Goal: Task Accomplishment & Management: Complete application form

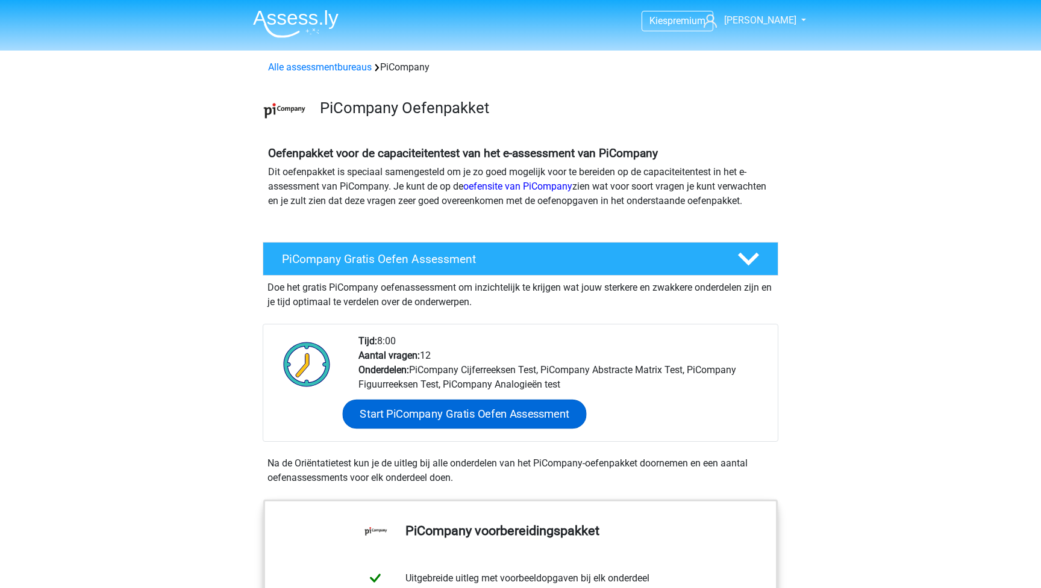
click at [489, 429] on link "Start PiCompany Gratis Oefen Assessment" at bounding box center [465, 414] width 244 height 29
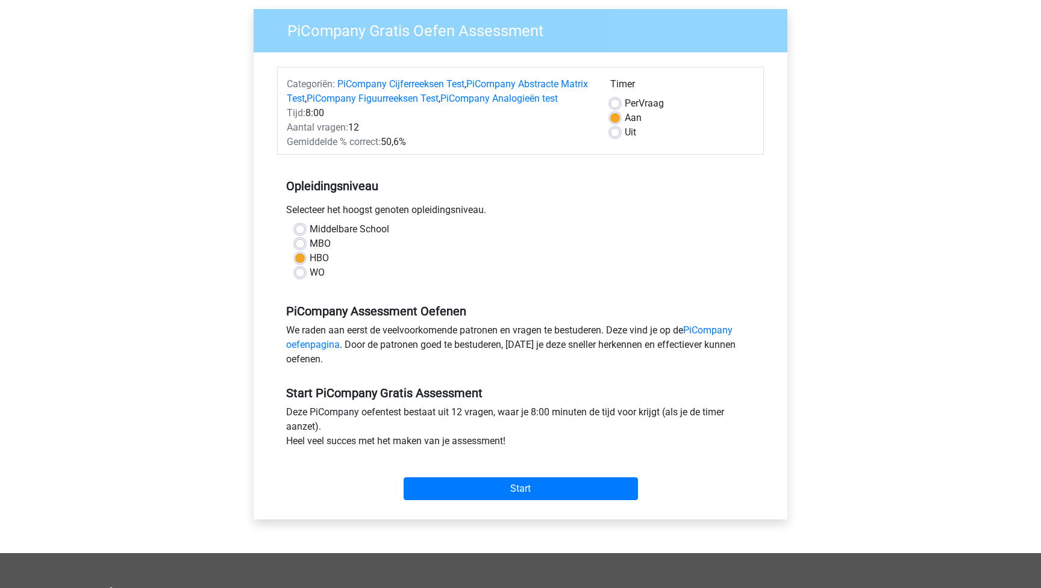
scroll to position [98, 0]
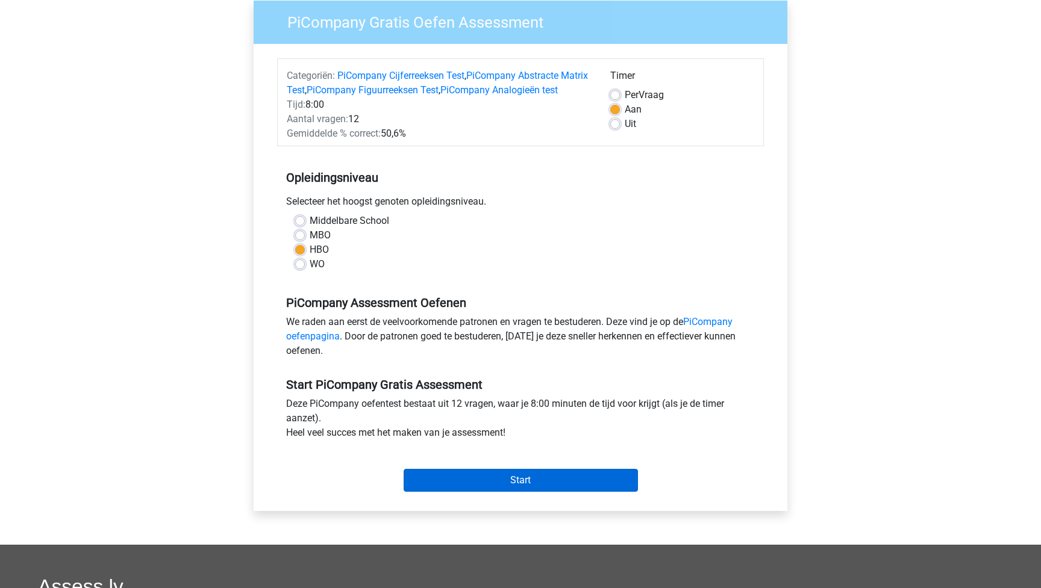
click at [567, 492] on input "Start" at bounding box center [521, 480] width 234 height 23
click at [532, 492] on input "Start" at bounding box center [521, 480] width 234 height 23
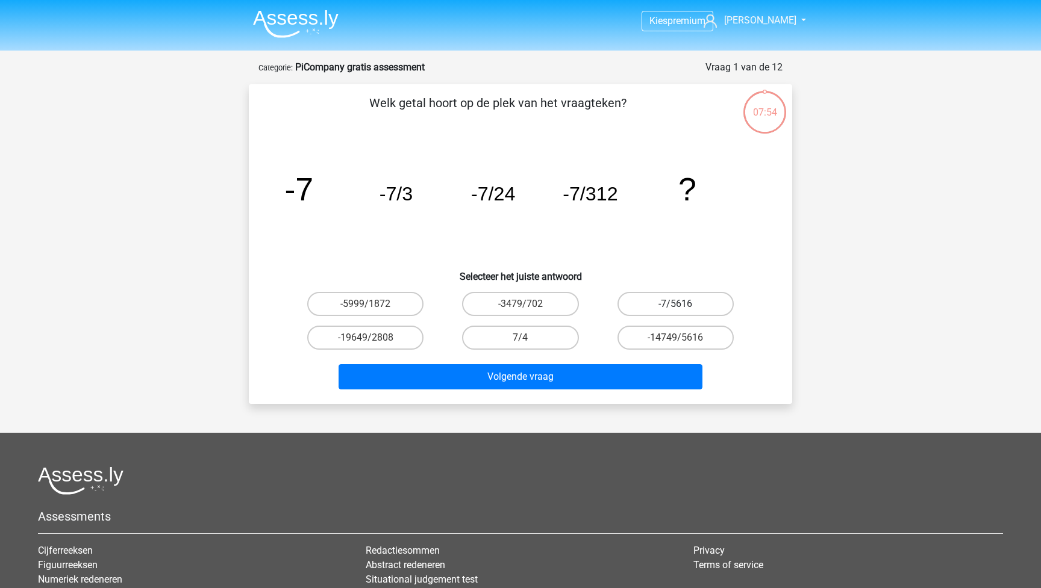
click at [648, 307] on label "-7/5616" at bounding box center [675, 304] width 116 height 24
click at [675, 307] on input "-7/5616" at bounding box center [679, 308] width 8 height 8
radio input "true"
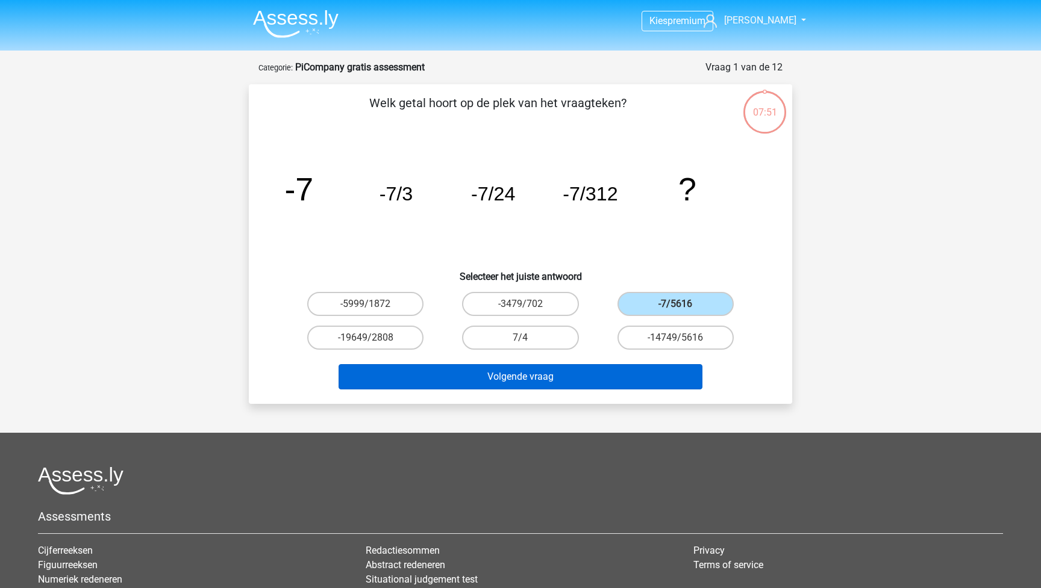
click at [590, 379] on button "Volgende vraag" at bounding box center [520, 376] width 364 height 25
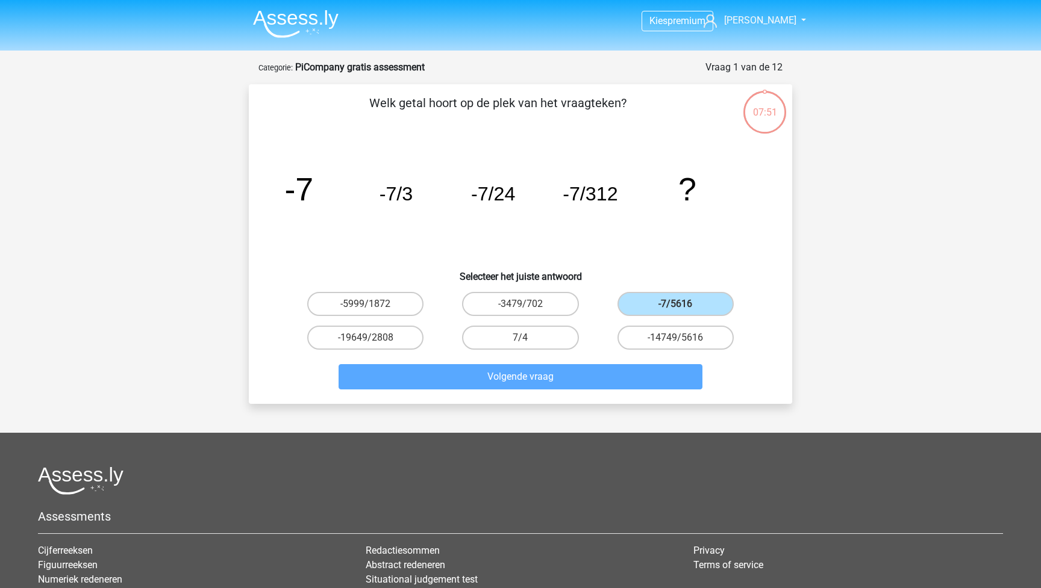
scroll to position [60, 0]
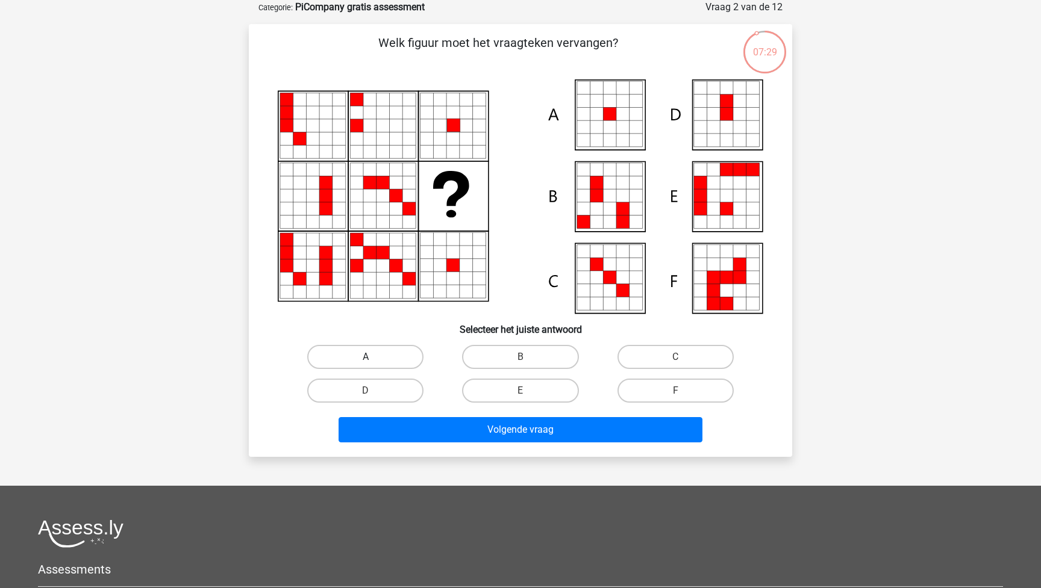
click at [357, 358] on label "A" at bounding box center [365, 357] width 116 height 24
click at [366, 358] on input "A" at bounding box center [370, 361] width 8 height 8
radio input "true"
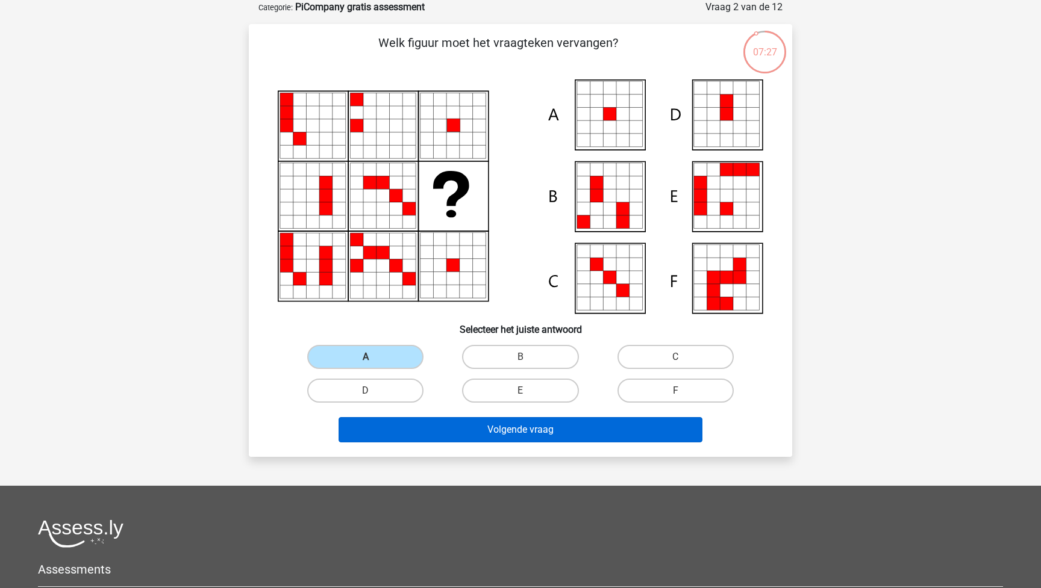
click at [435, 436] on button "Volgende vraag" at bounding box center [520, 429] width 364 height 25
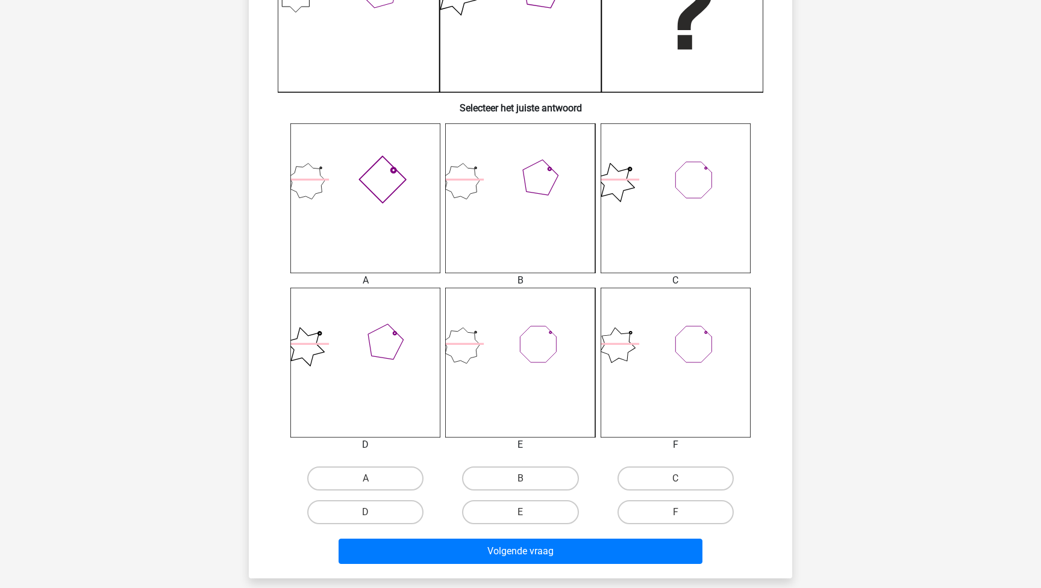
scroll to position [375, 0]
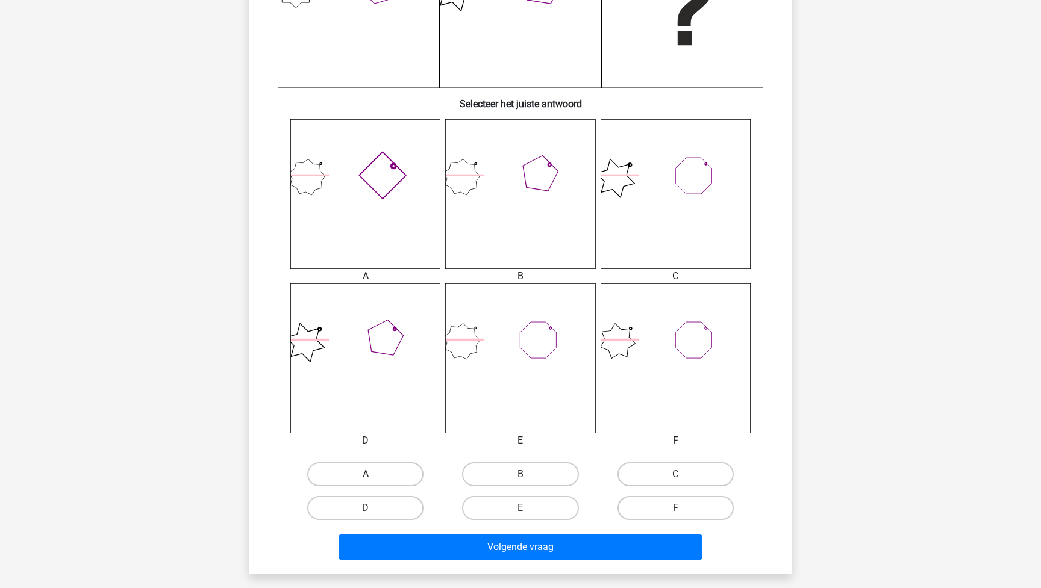
click at [376, 482] on label "A" at bounding box center [365, 475] width 116 height 24
click at [373, 482] on input "A" at bounding box center [370, 479] width 8 height 8
radio input "true"
click at [430, 449] on div "A B C D" at bounding box center [520, 322] width 505 height 407
click at [442, 455] on div "A B C D" at bounding box center [520, 322] width 505 height 407
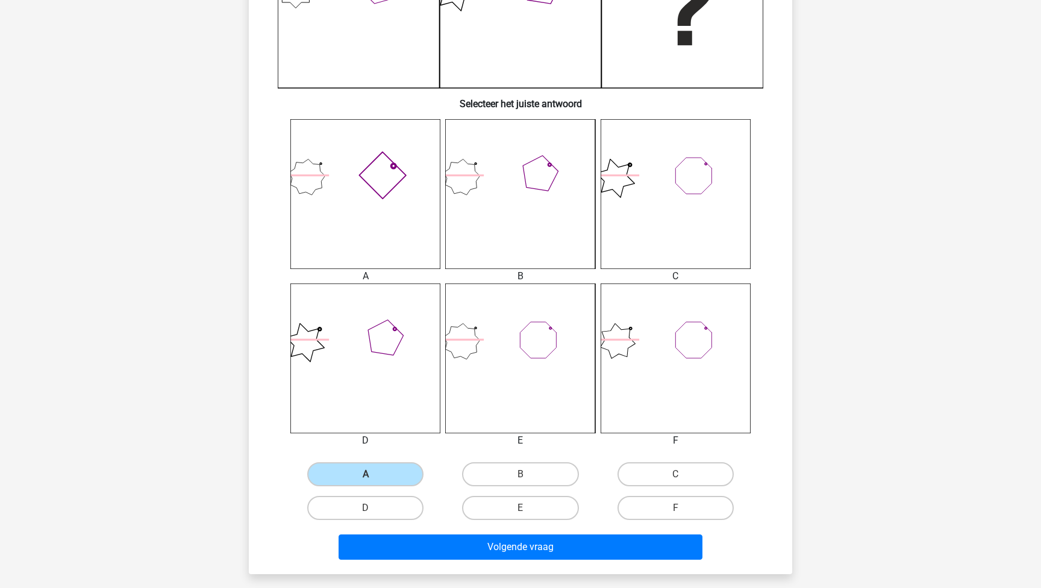
click at [761, 403] on div "A B C D" at bounding box center [520, 322] width 505 height 407
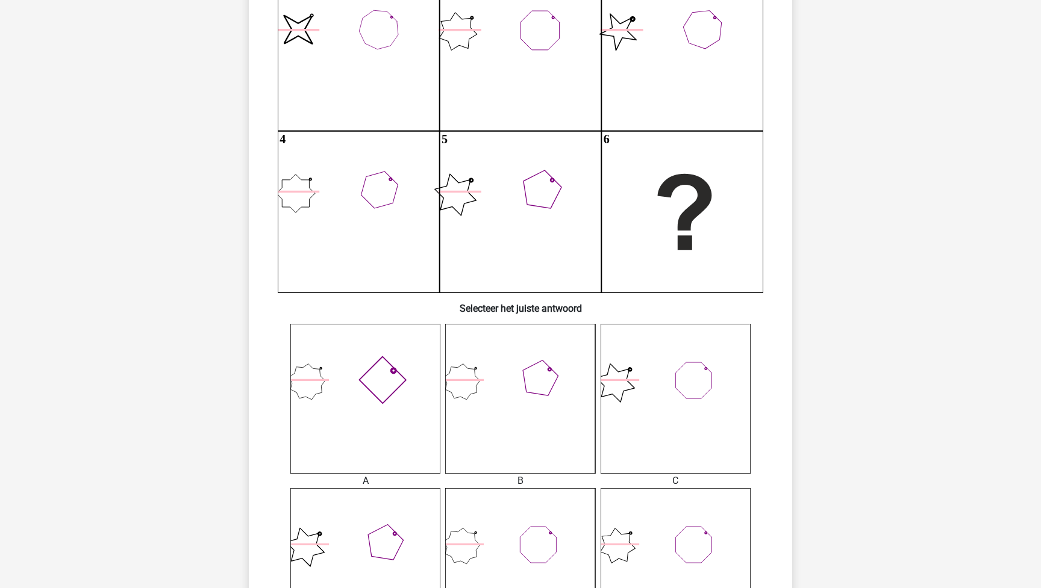
scroll to position [175, 0]
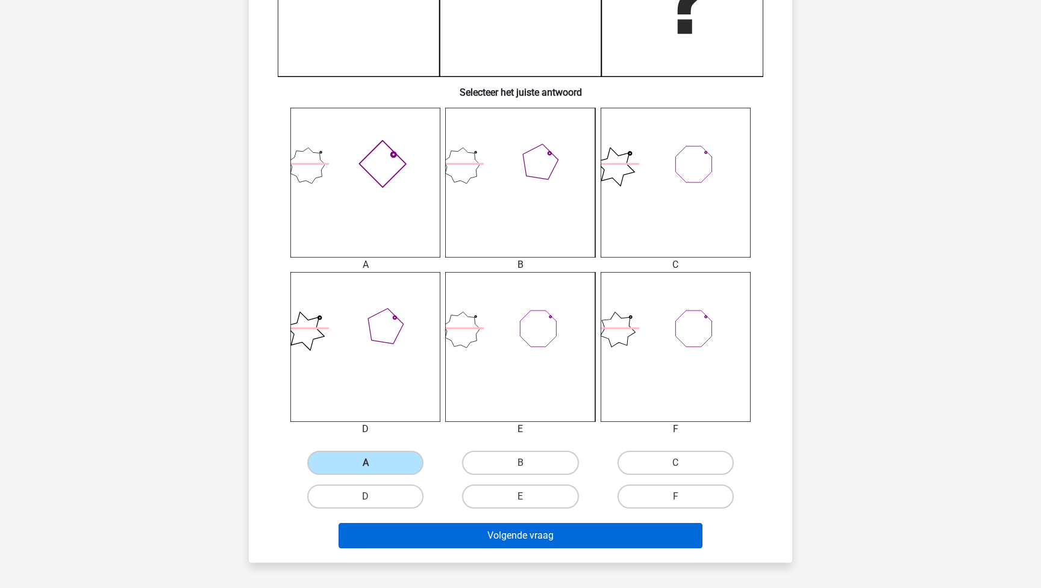
click at [531, 534] on button "Volgende vraag" at bounding box center [520, 535] width 364 height 25
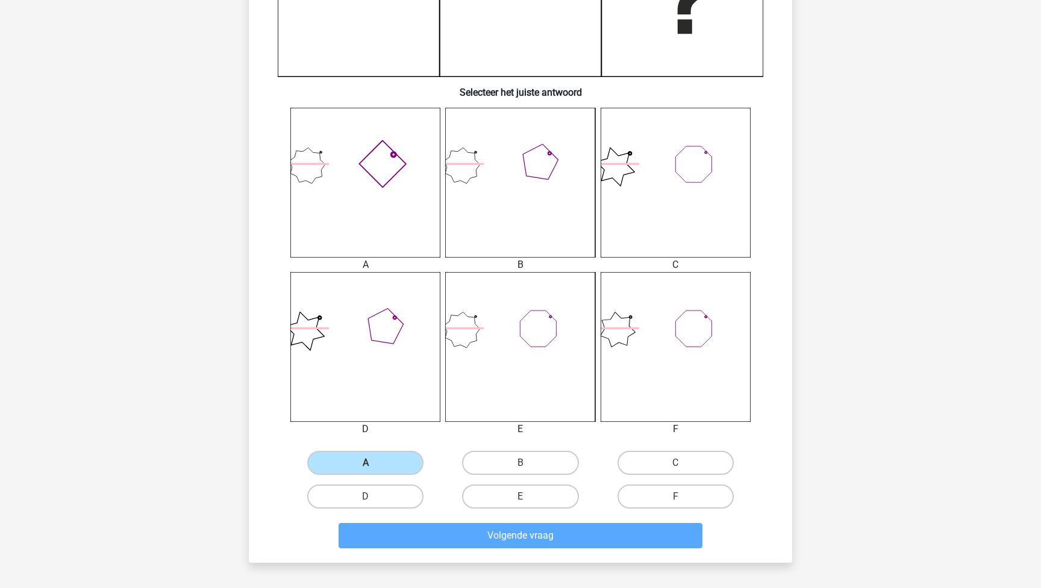
scroll to position [41, 0]
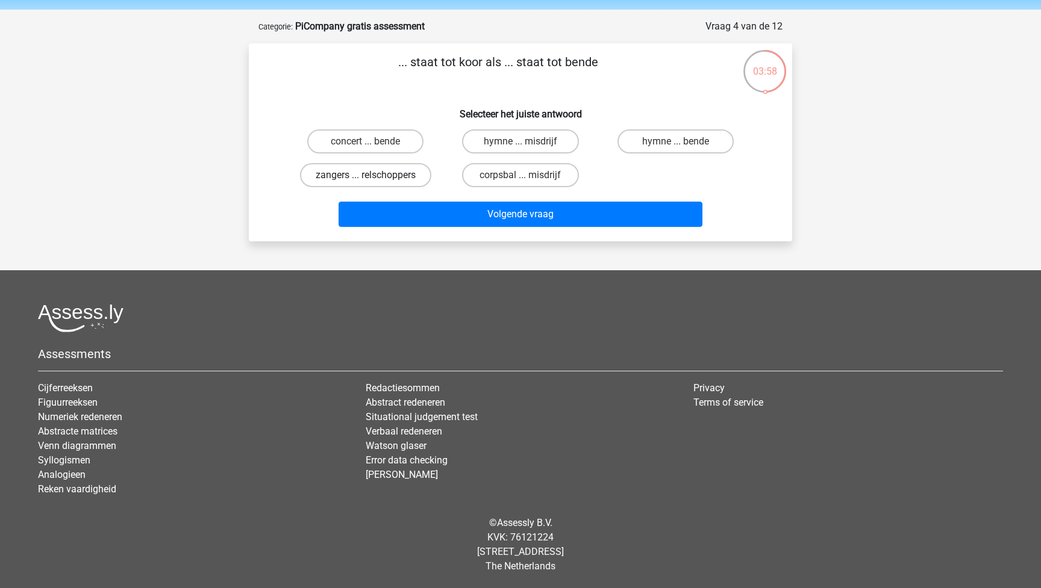
click at [362, 178] on label "zangers ... relschoppers" at bounding box center [365, 175] width 131 height 24
click at [366, 178] on input "zangers ... relschoppers" at bounding box center [370, 179] width 8 height 8
radio input "true"
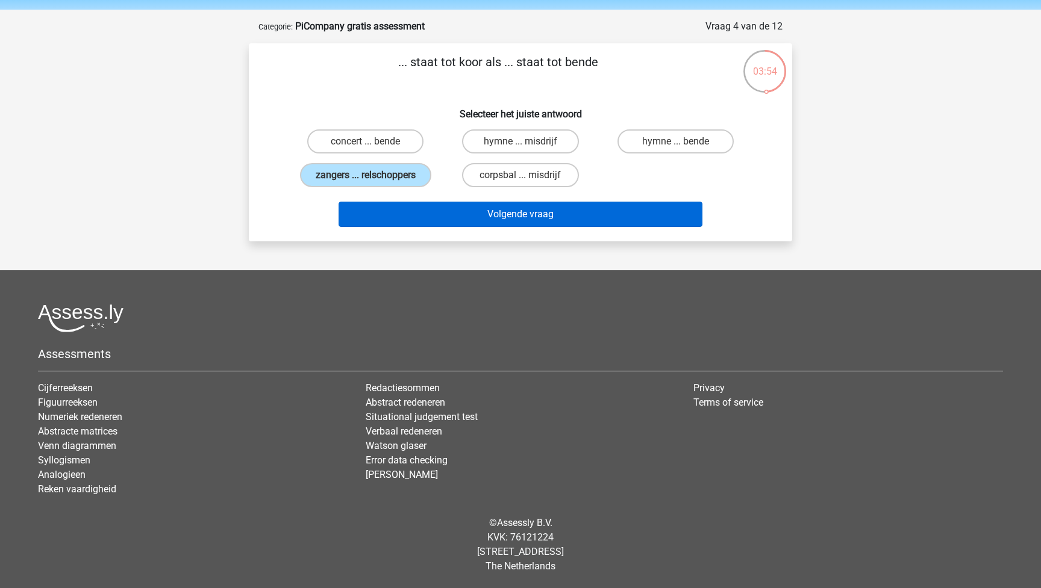
click at [447, 214] on button "Volgende vraag" at bounding box center [520, 214] width 364 height 25
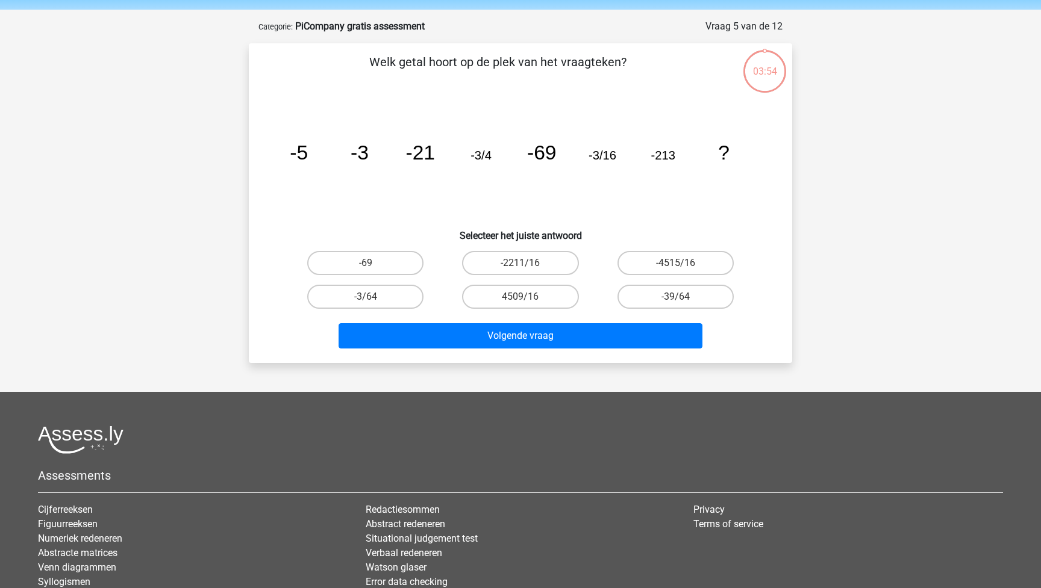
scroll to position [60, 0]
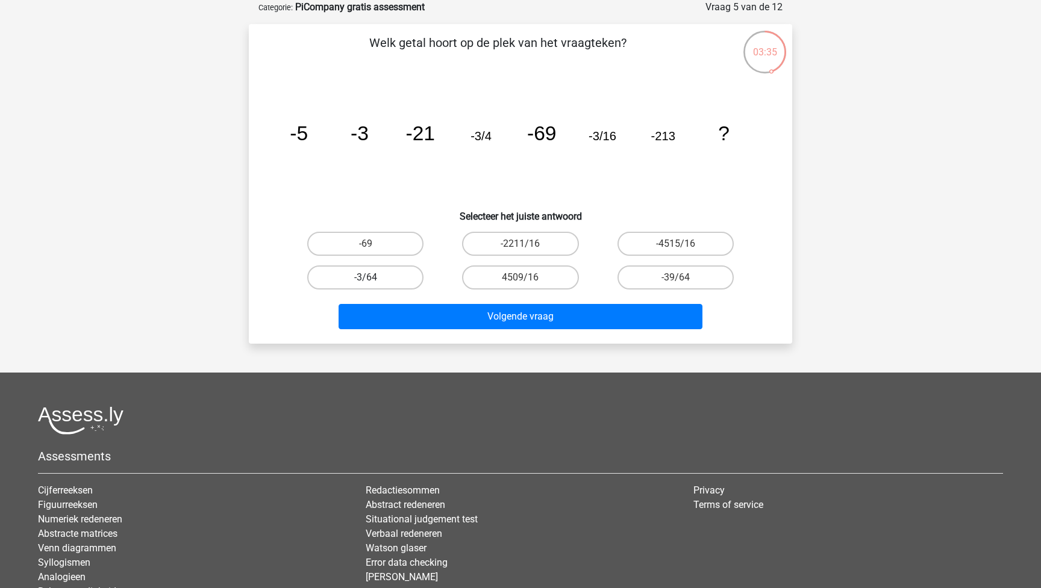
click at [382, 273] on label "-3/64" at bounding box center [365, 278] width 116 height 24
click at [373, 278] on input "-3/64" at bounding box center [370, 282] width 8 height 8
radio input "true"
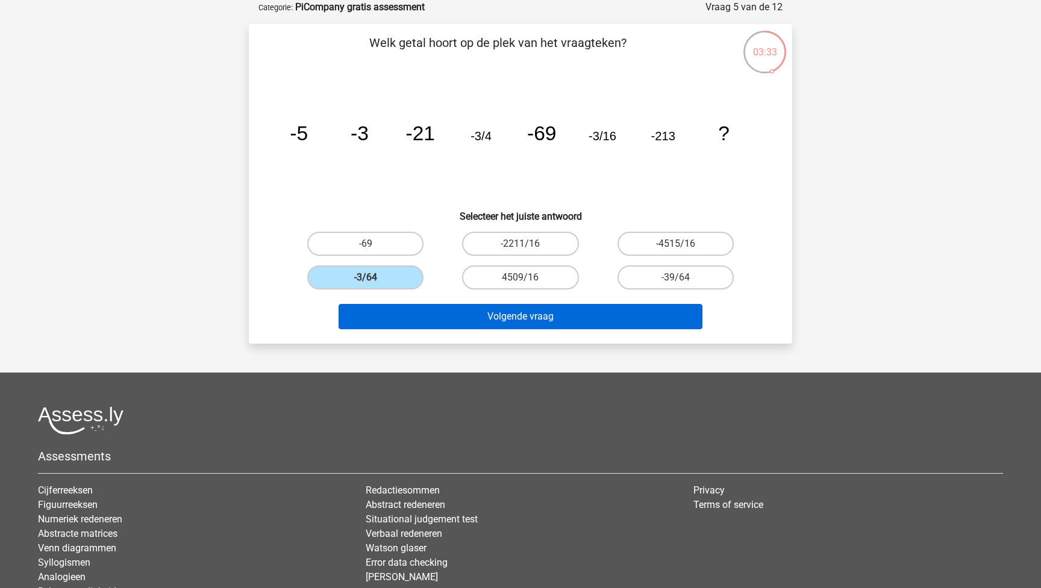
click at [526, 316] on button "Volgende vraag" at bounding box center [520, 316] width 364 height 25
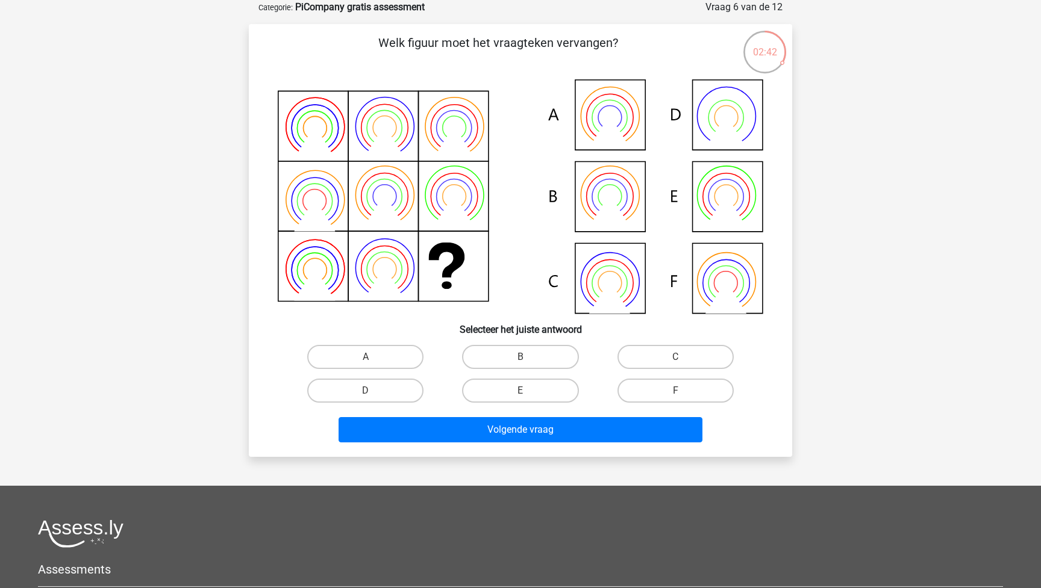
click at [717, 190] on icon at bounding box center [520, 196] width 485 height 234
click at [522, 390] on label "E" at bounding box center [520, 391] width 116 height 24
click at [522, 391] on input "E" at bounding box center [524, 395] width 8 height 8
radio input "true"
click at [618, 190] on icon at bounding box center [520, 196] width 485 height 234
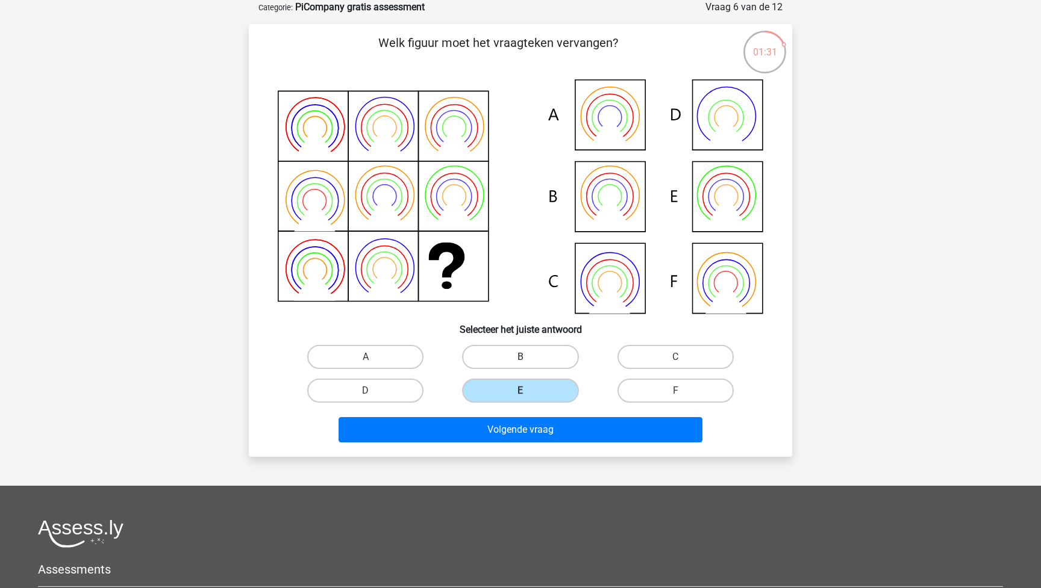
click at [512, 349] on label "B" at bounding box center [520, 357] width 116 height 24
click at [520, 357] on input "B" at bounding box center [524, 361] width 8 height 8
radio input "true"
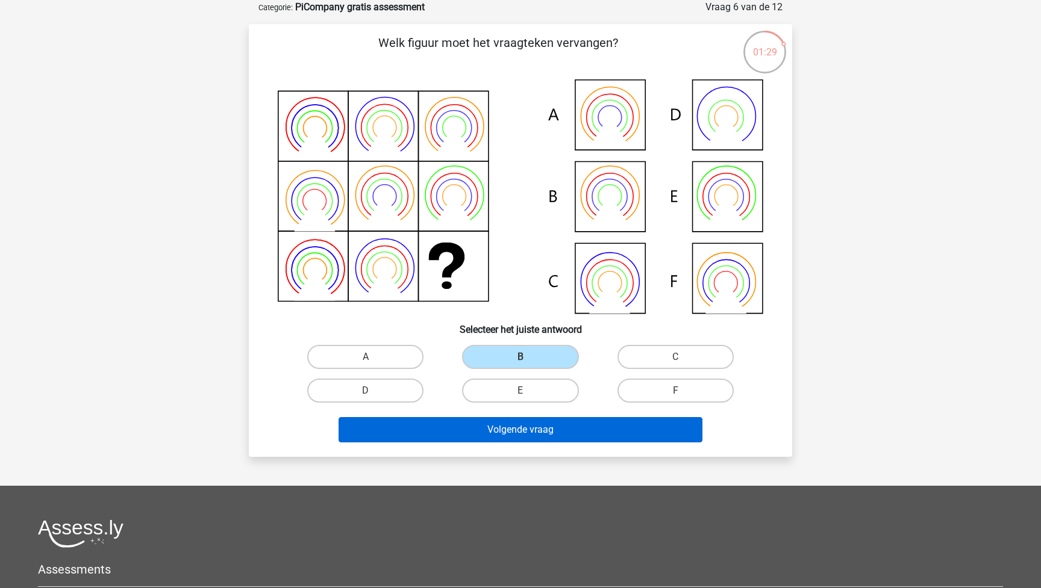
click at [514, 432] on button "Volgende vraag" at bounding box center [520, 429] width 364 height 25
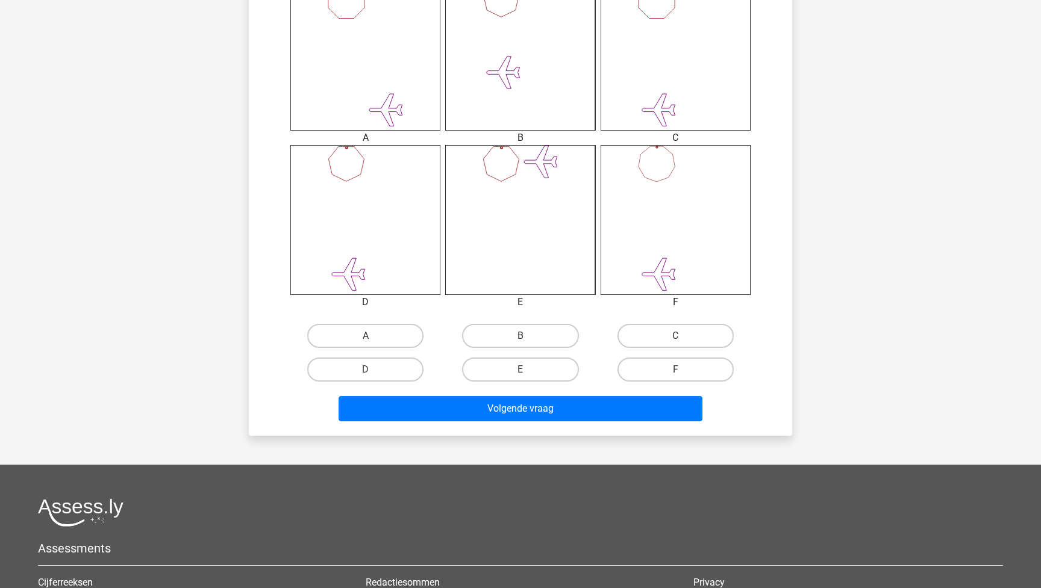
scroll to position [535, 0]
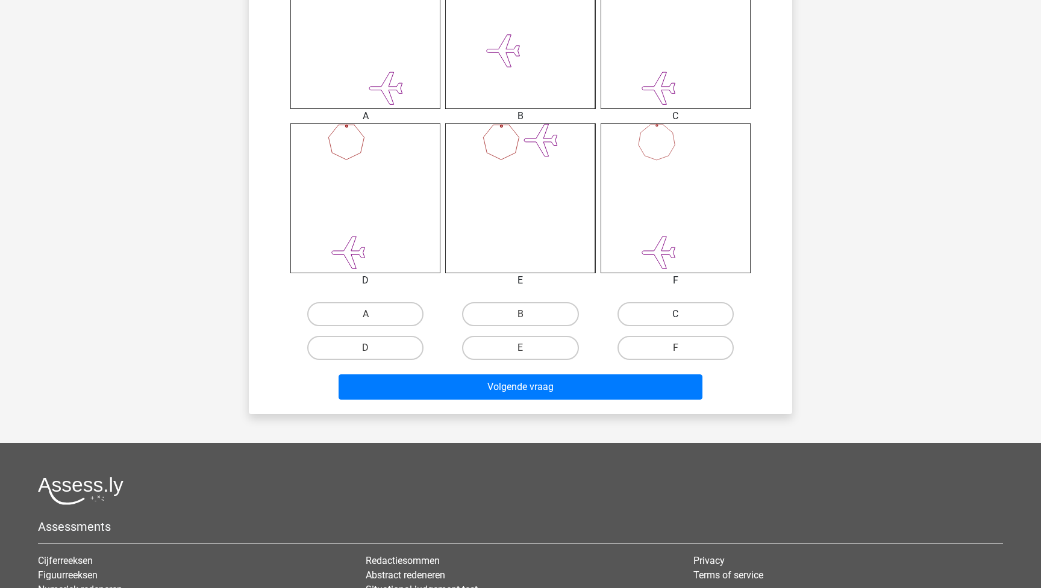
click at [688, 319] on label "C" at bounding box center [675, 314] width 116 height 24
click at [683, 319] on input "C" at bounding box center [679, 318] width 8 height 8
radio input "true"
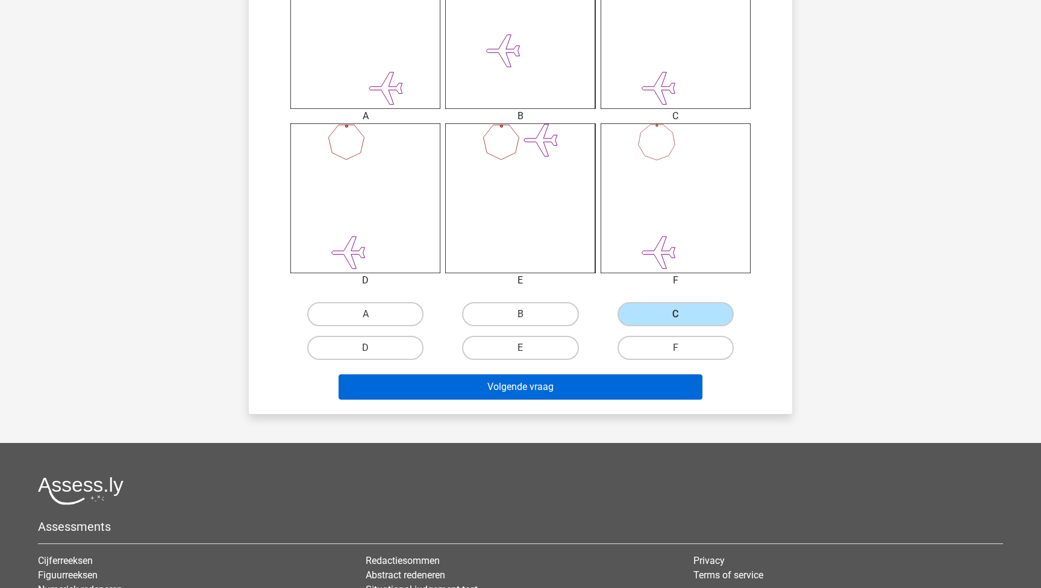
click at [611, 388] on button "Volgende vraag" at bounding box center [520, 387] width 364 height 25
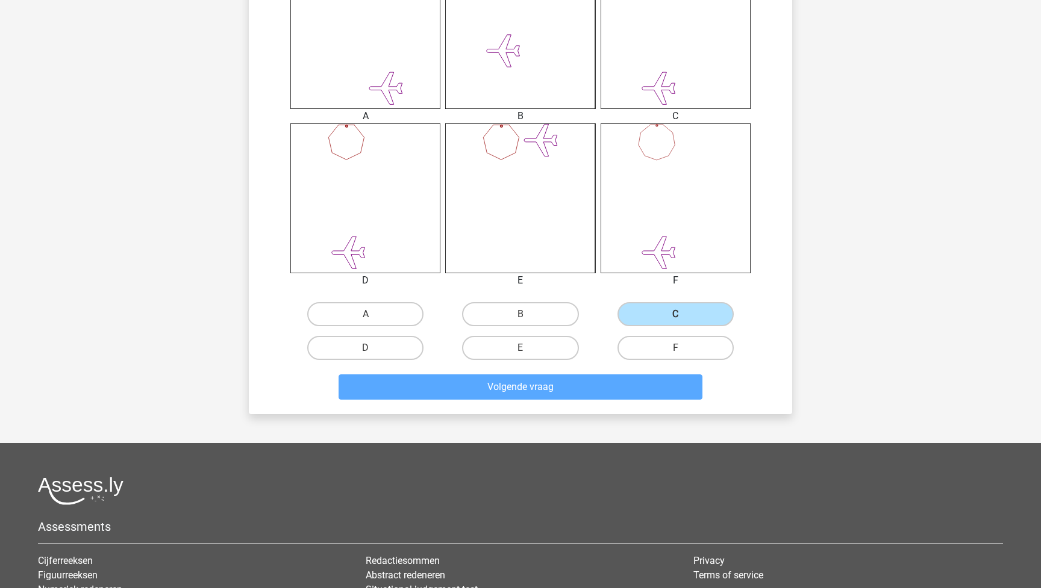
scroll to position [41, 0]
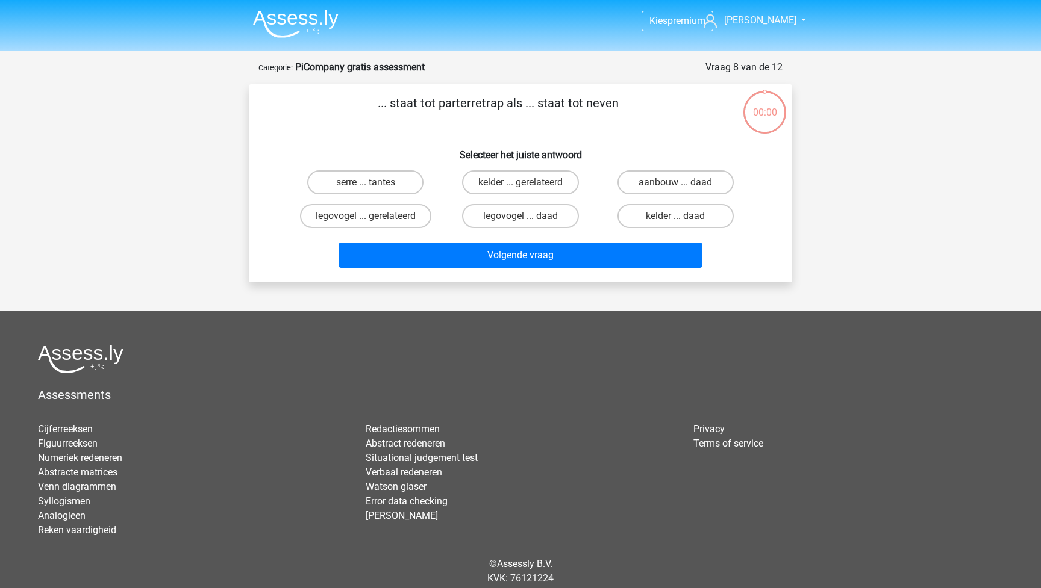
scroll to position [41, 0]
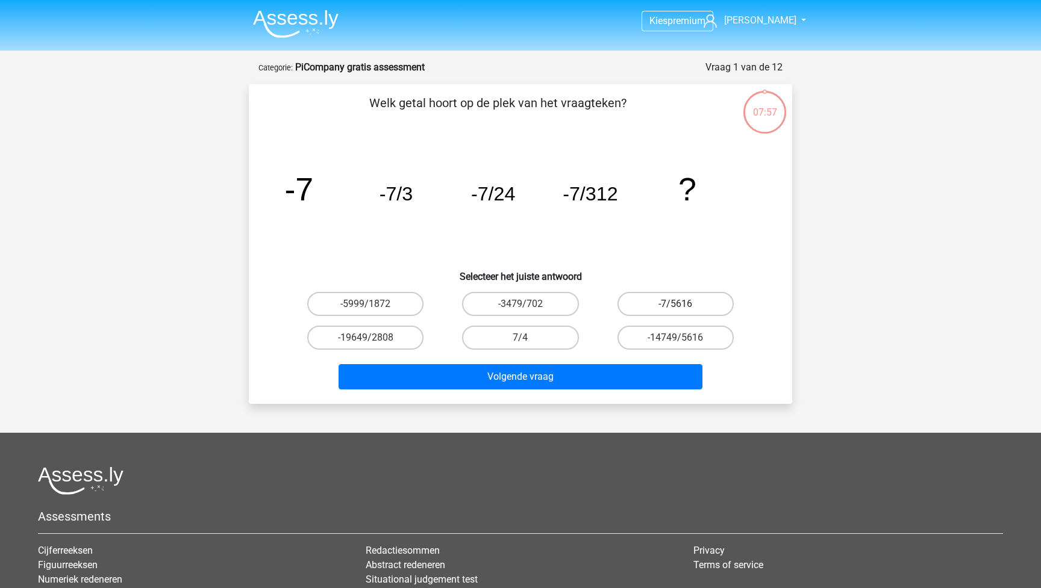
click at [668, 306] on label "-7/5616" at bounding box center [675, 304] width 116 height 24
click at [675, 306] on input "-7/5616" at bounding box center [679, 308] width 8 height 8
radio input "true"
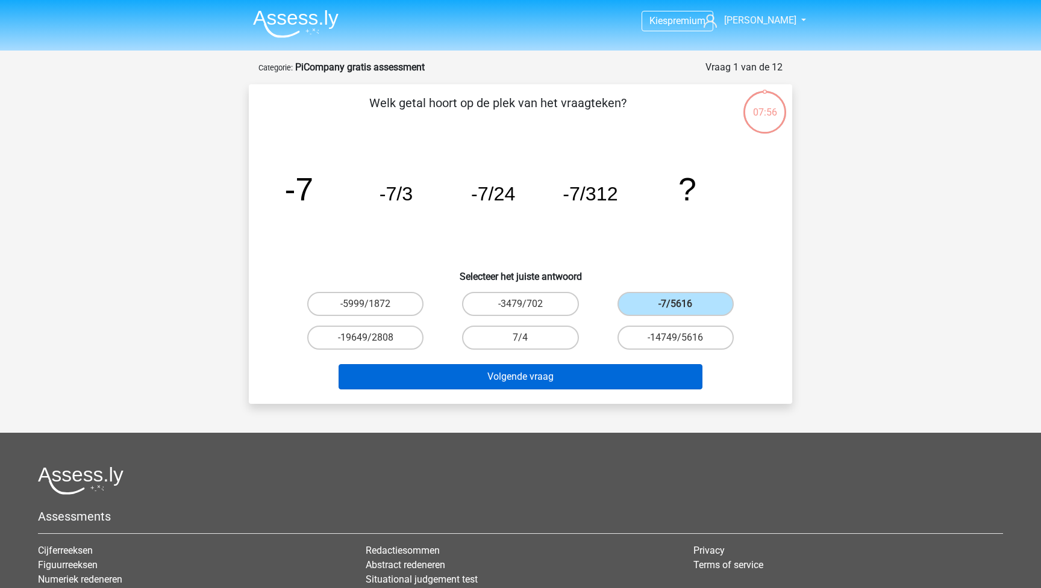
click at [606, 366] on button "Volgende vraag" at bounding box center [520, 376] width 364 height 25
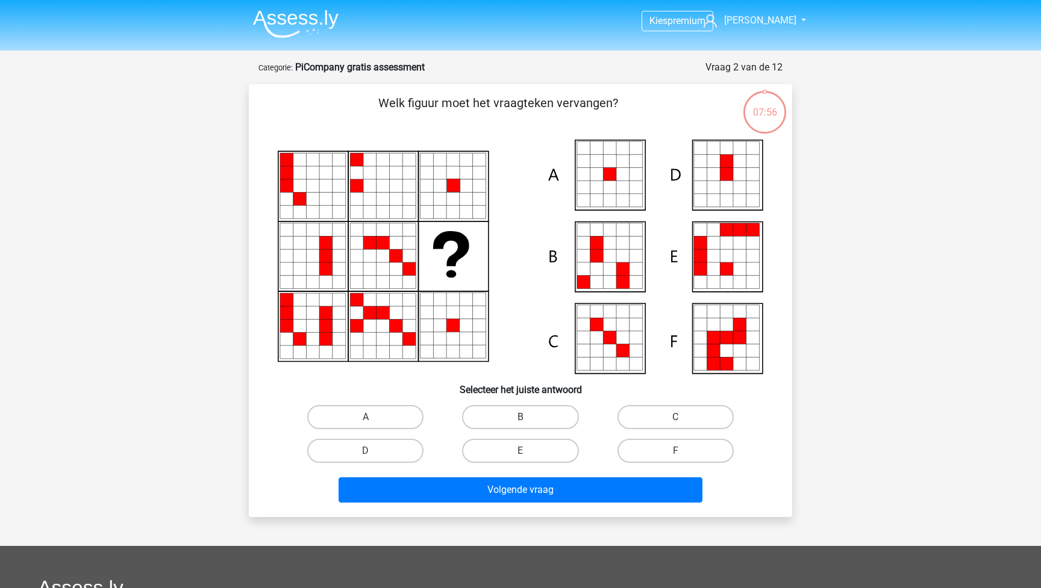
scroll to position [60, 0]
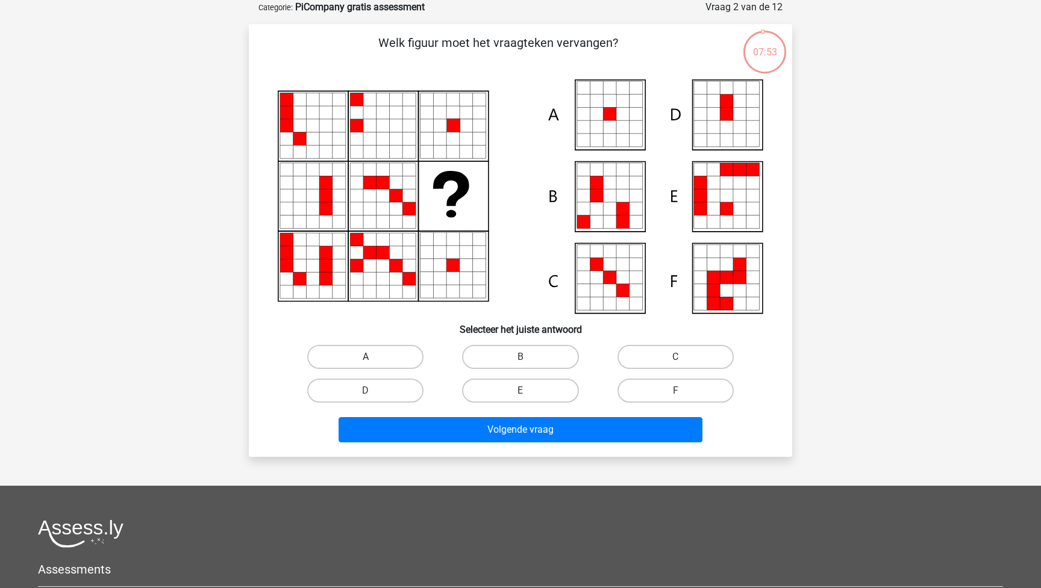
click at [387, 364] on label "A" at bounding box center [365, 357] width 116 height 24
click at [373, 364] on input "A" at bounding box center [370, 361] width 8 height 8
radio input "true"
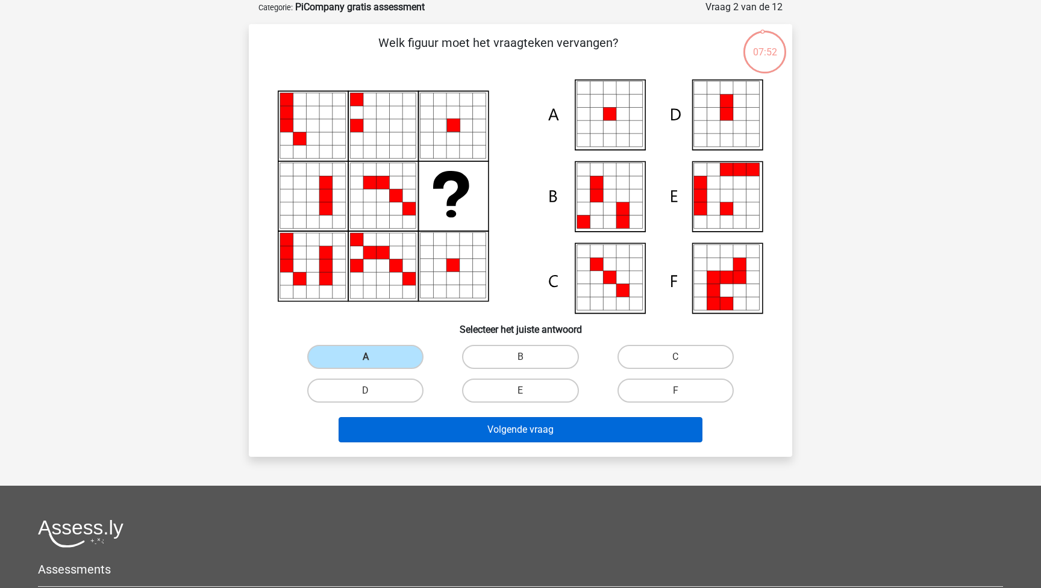
click at [494, 439] on button "Volgende vraag" at bounding box center [520, 429] width 364 height 25
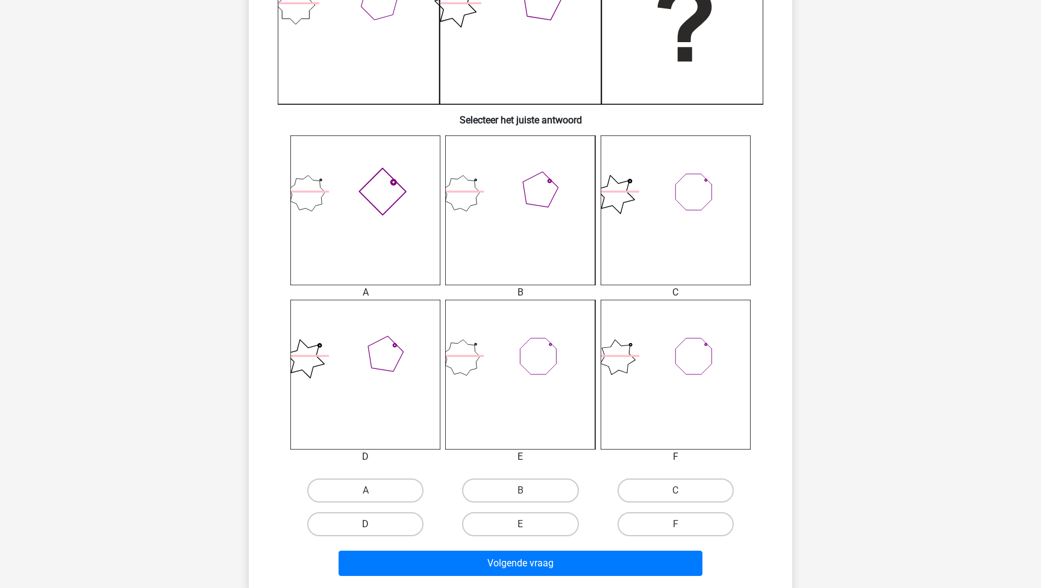
scroll to position [363, 0]
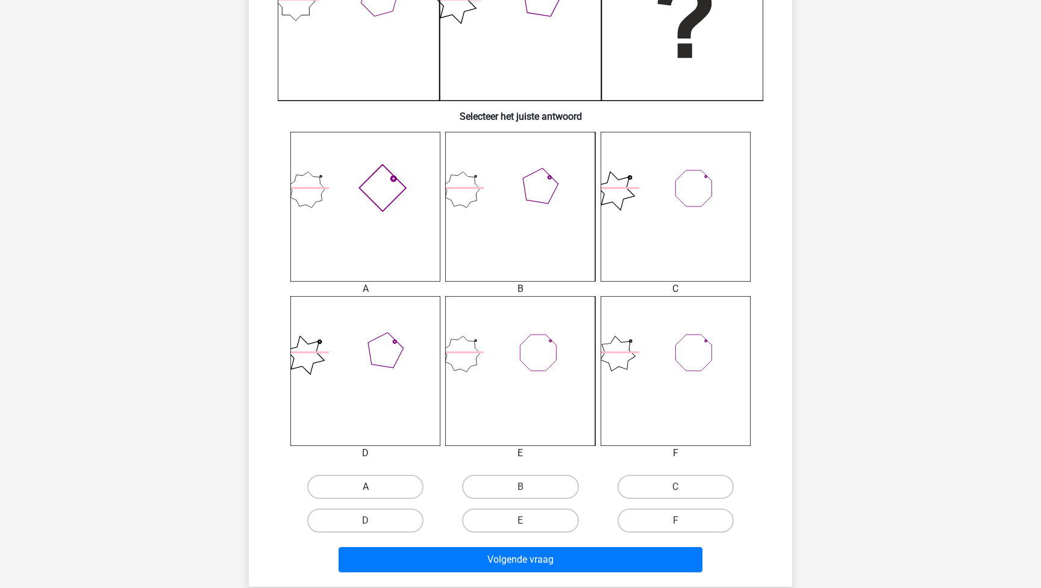
click at [387, 491] on label "A" at bounding box center [365, 487] width 116 height 24
click at [373, 491] on input "A" at bounding box center [370, 491] width 8 height 8
radio input "true"
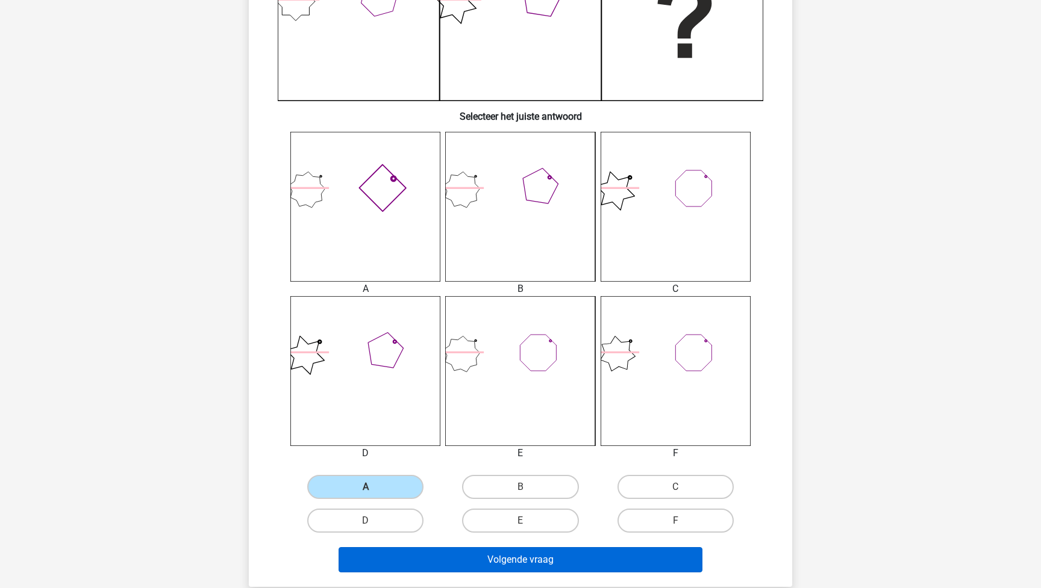
click at [506, 561] on button "Volgende vraag" at bounding box center [520, 559] width 364 height 25
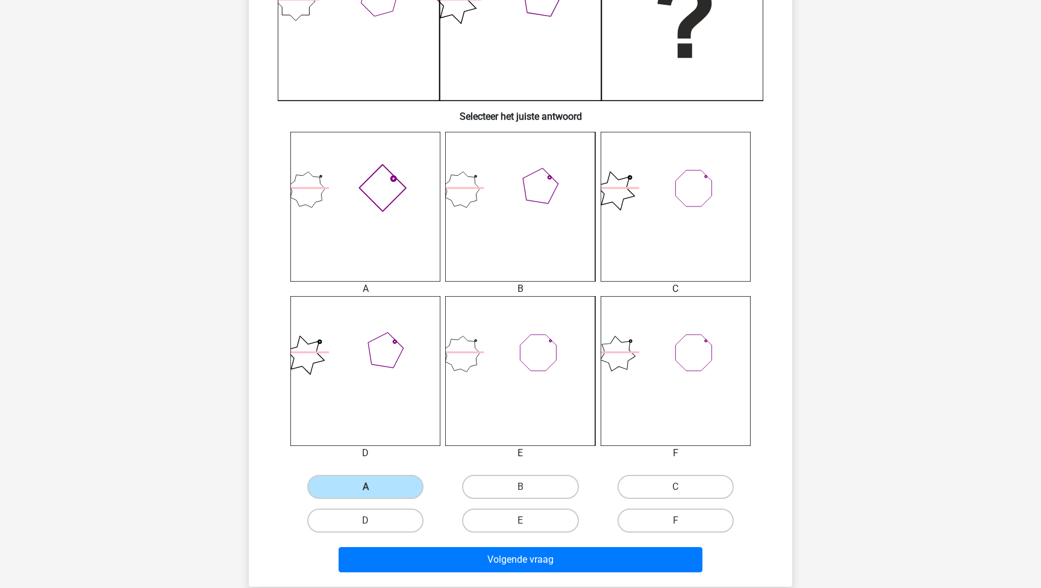
scroll to position [41, 0]
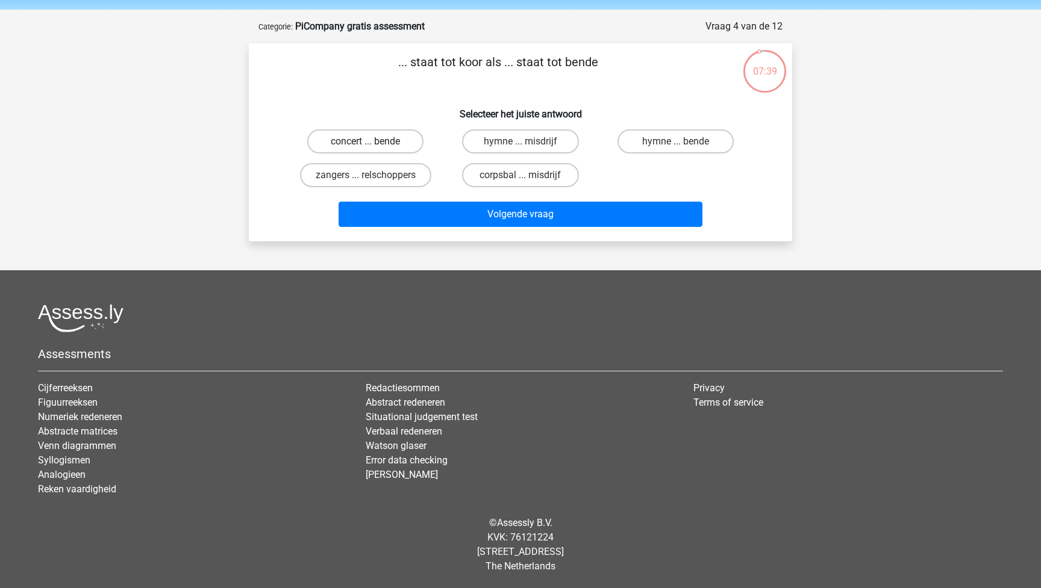
click at [387, 144] on label "concert ... bende" at bounding box center [365, 141] width 116 height 24
click at [373, 144] on input "concert ... bende" at bounding box center [370, 146] width 8 height 8
radio input "true"
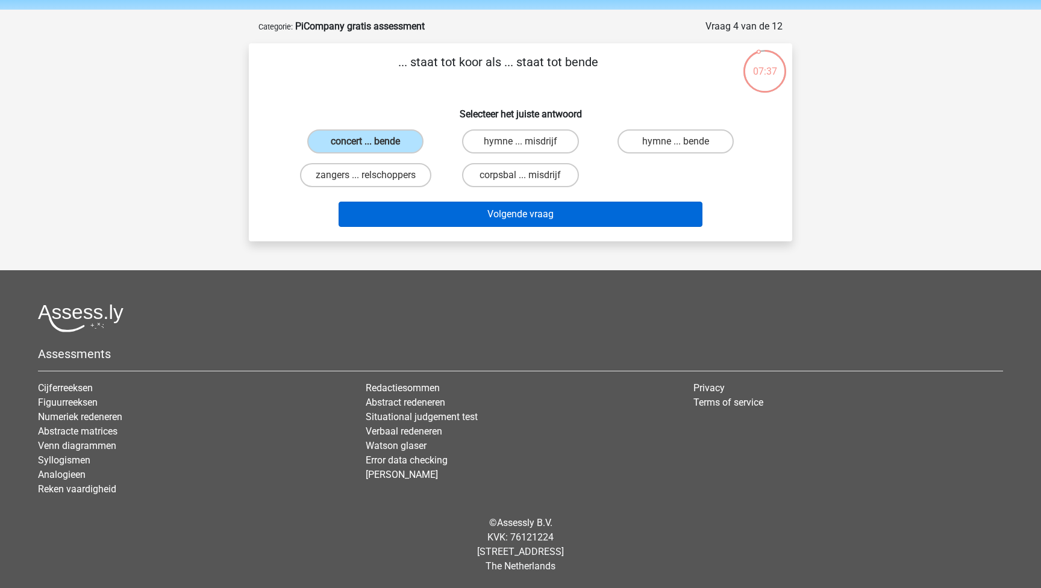
click at [531, 226] on button "Volgende vraag" at bounding box center [520, 214] width 364 height 25
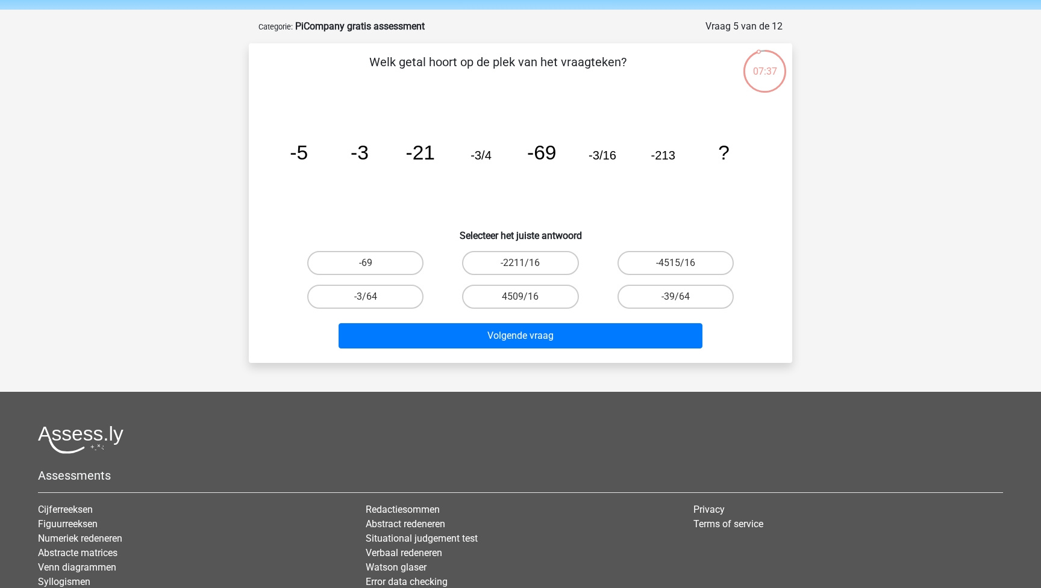
scroll to position [60, 0]
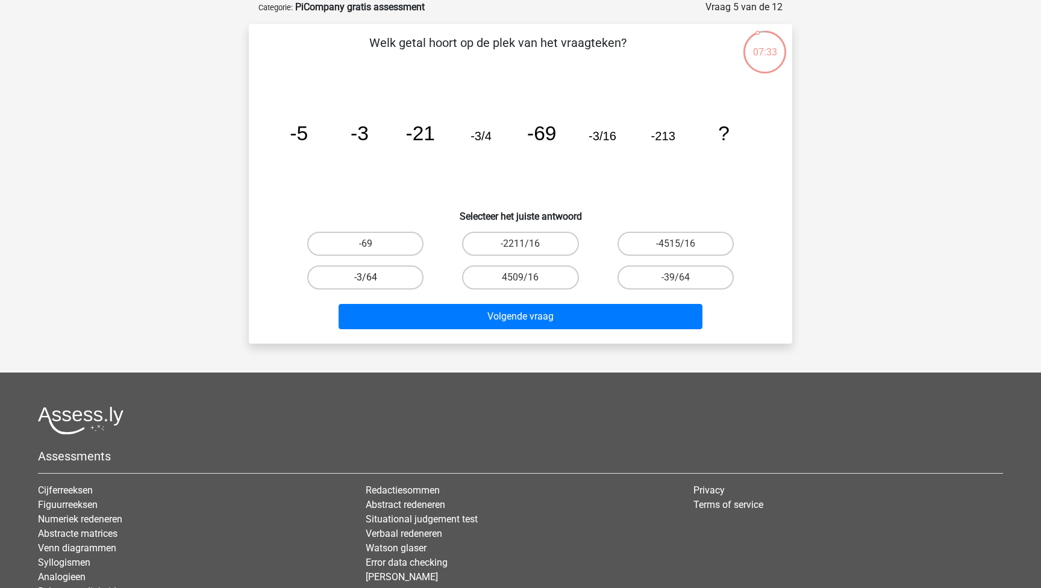
click at [396, 277] on label "-3/64" at bounding box center [365, 278] width 116 height 24
click at [373, 278] on input "-3/64" at bounding box center [370, 282] width 8 height 8
radio input "true"
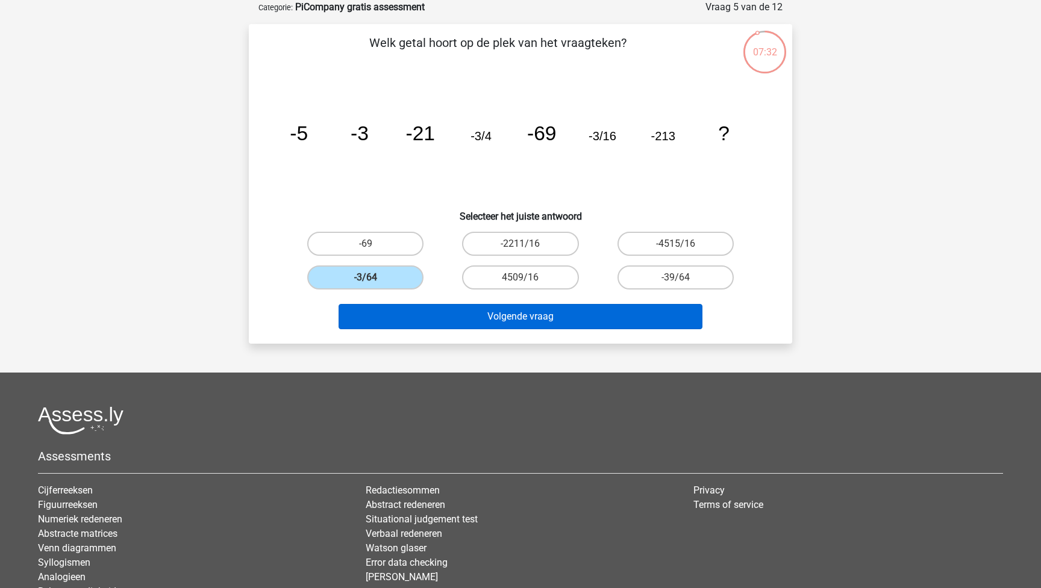
click at [524, 311] on button "Volgende vraag" at bounding box center [520, 316] width 364 height 25
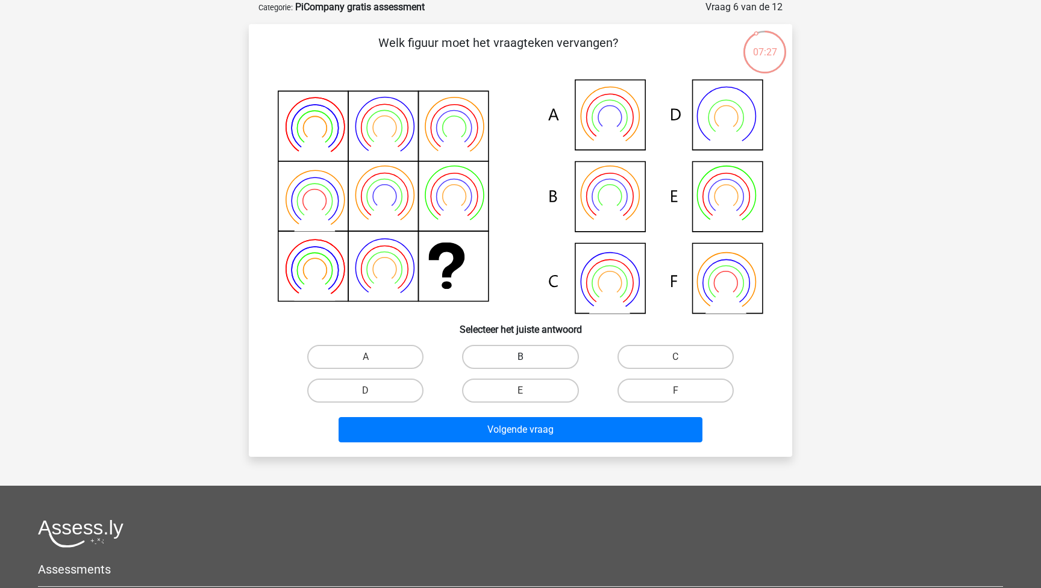
click at [505, 352] on label "B" at bounding box center [520, 357] width 116 height 24
click at [520, 357] on input "B" at bounding box center [524, 361] width 8 height 8
radio input "true"
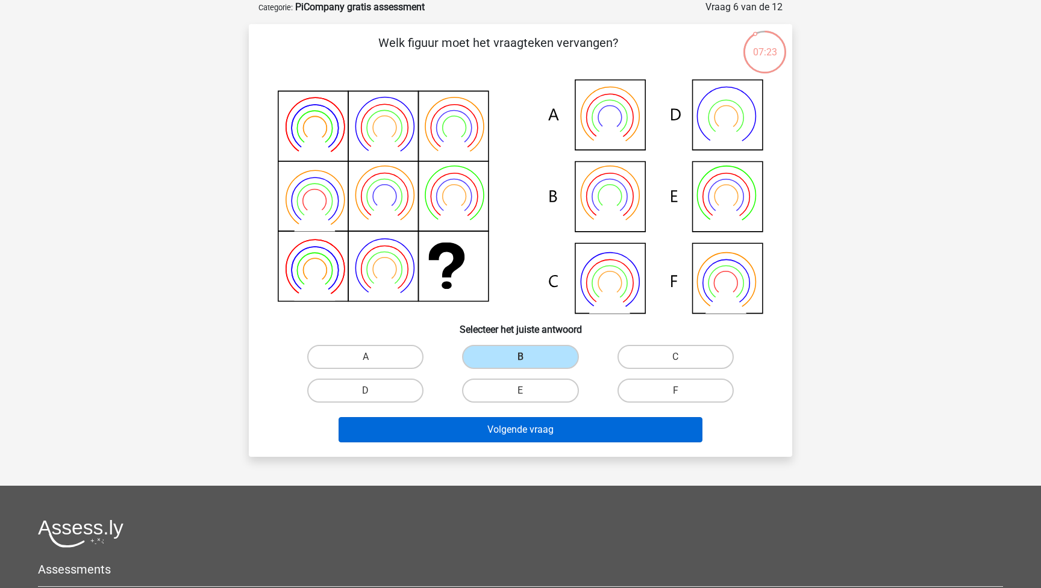
click at [508, 435] on button "Volgende vraag" at bounding box center [520, 429] width 364 height 25
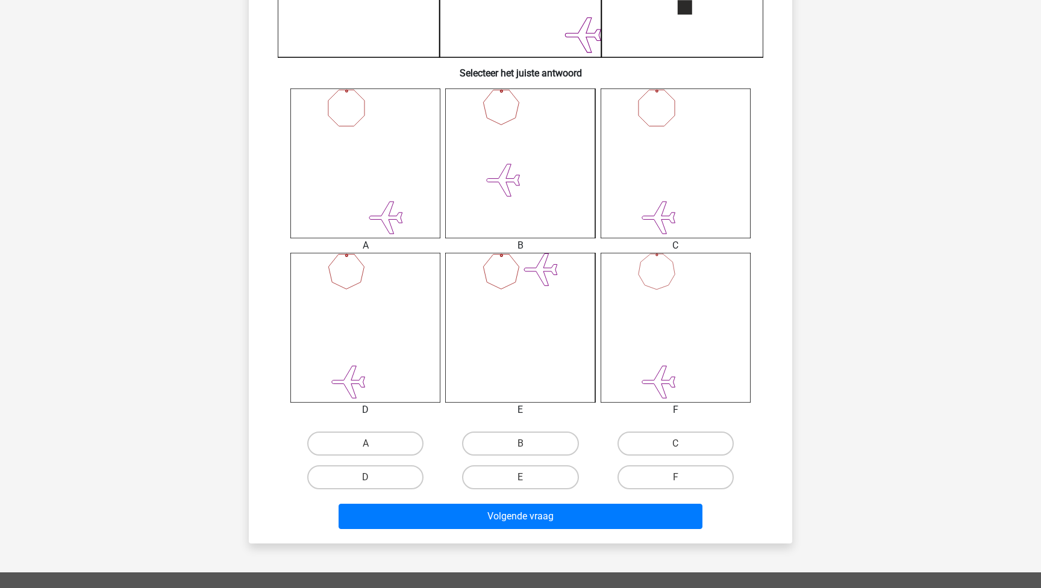
scroll to position [411, 0]
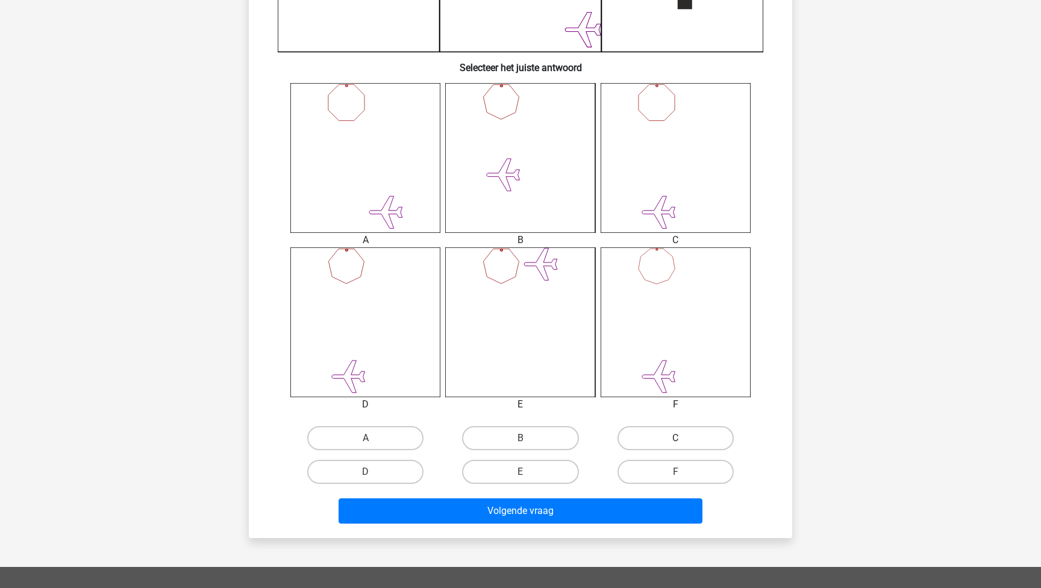
click at [671, 443] on label "C" at bounding box center [675, 438] width 116 height 24
click at [675, 443] on input "C" at bounding box center [679, 442] width 8 height 8
radio input "true"
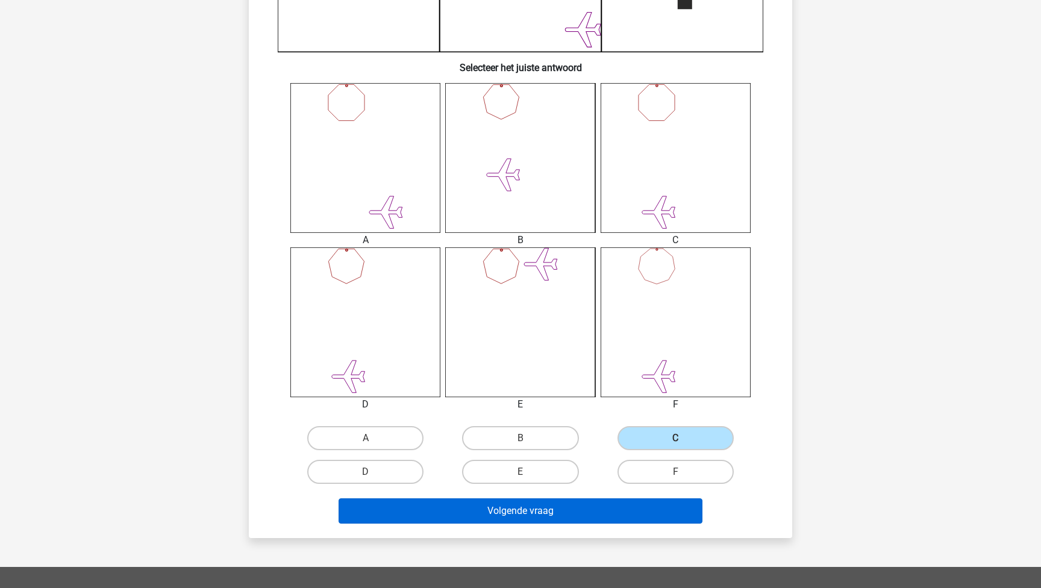
click at [592, 513] on button "Volgende vraag" at bounding box center [520, 511] width 364 height 25
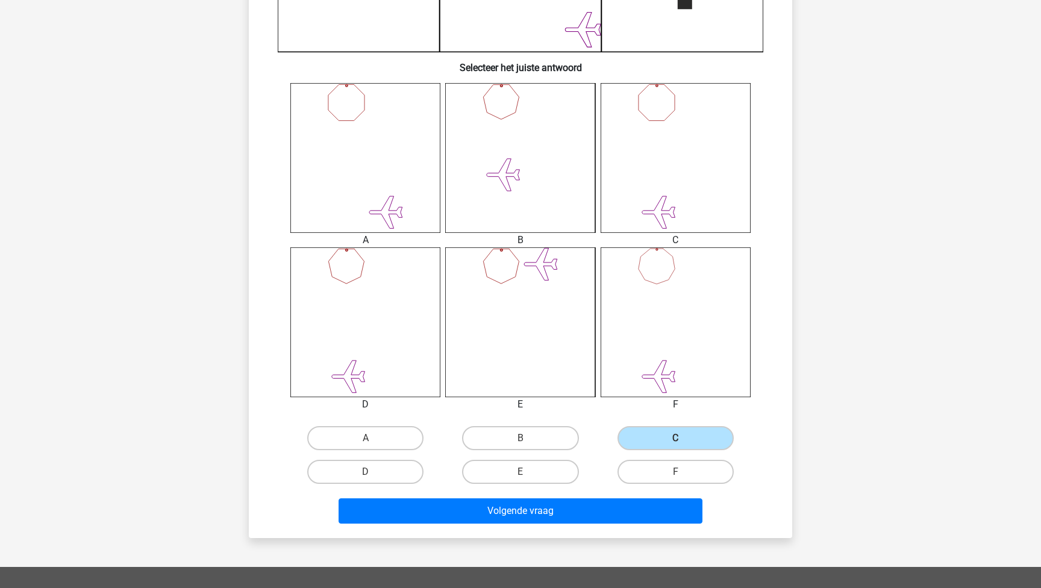
scroll to position [41, 0]
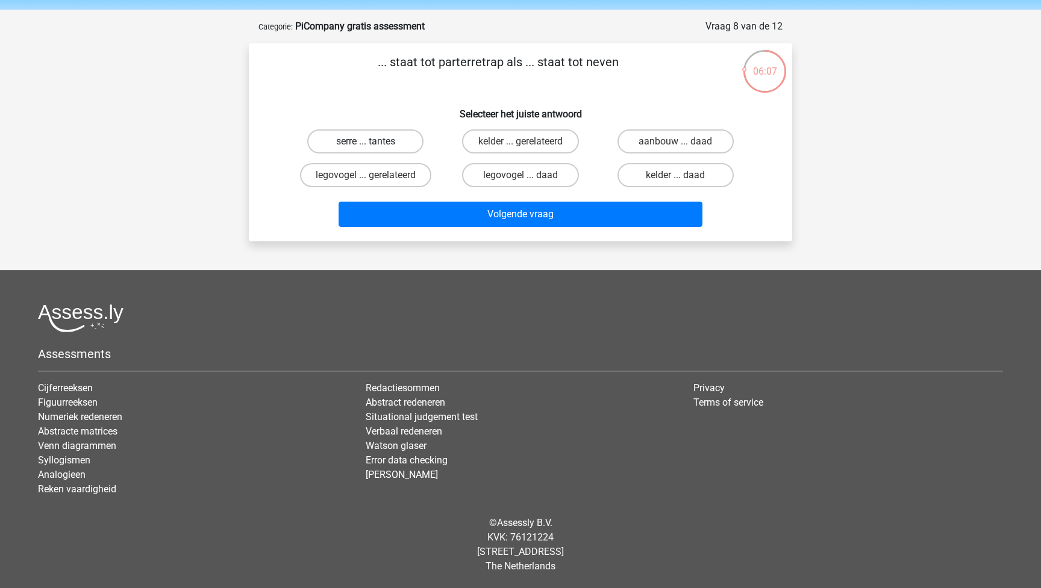
click at [386, 145] on label "serre ... tantes" at bounding box center [365, 141] width 116 height 24
click at [373, 145] on input "serre ... tantes" at bounding box center [370, 146] width 8 height 8
radio input "true"
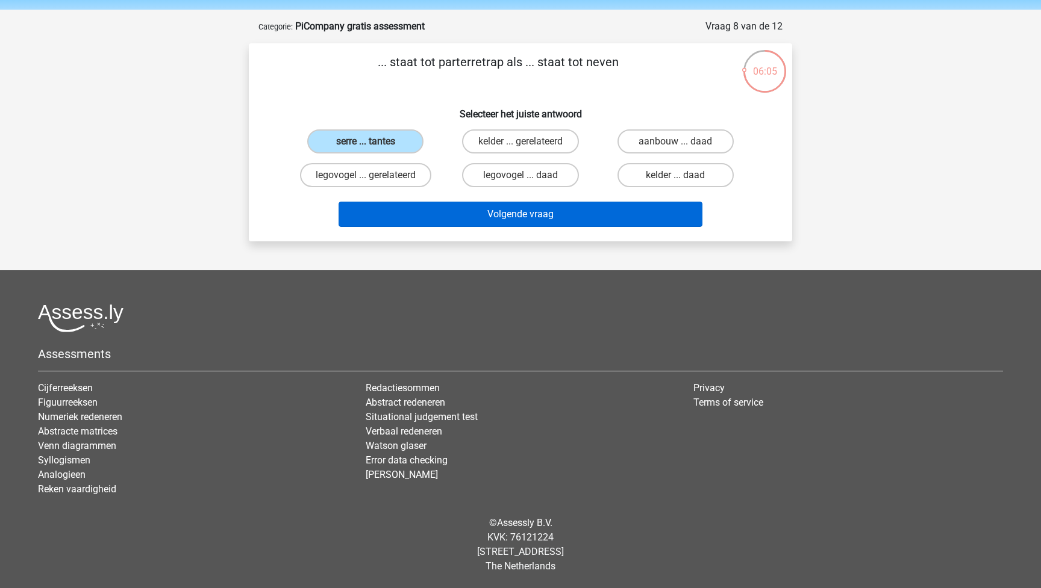
click at [523, 218] on button "Volgende vraag" at bounding box center [520, 214] width 364 height 25
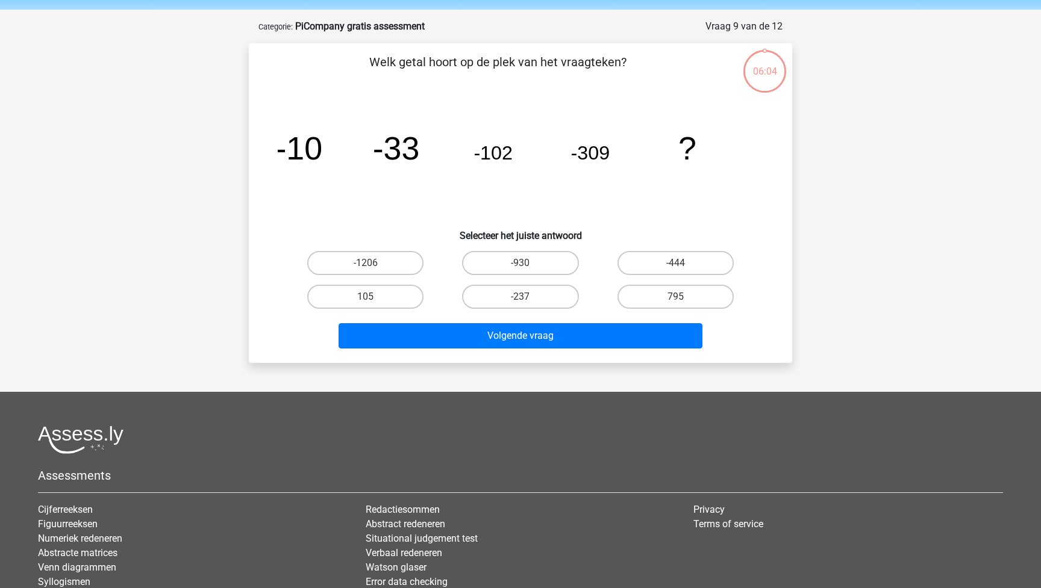
scroll to position [60, 0]
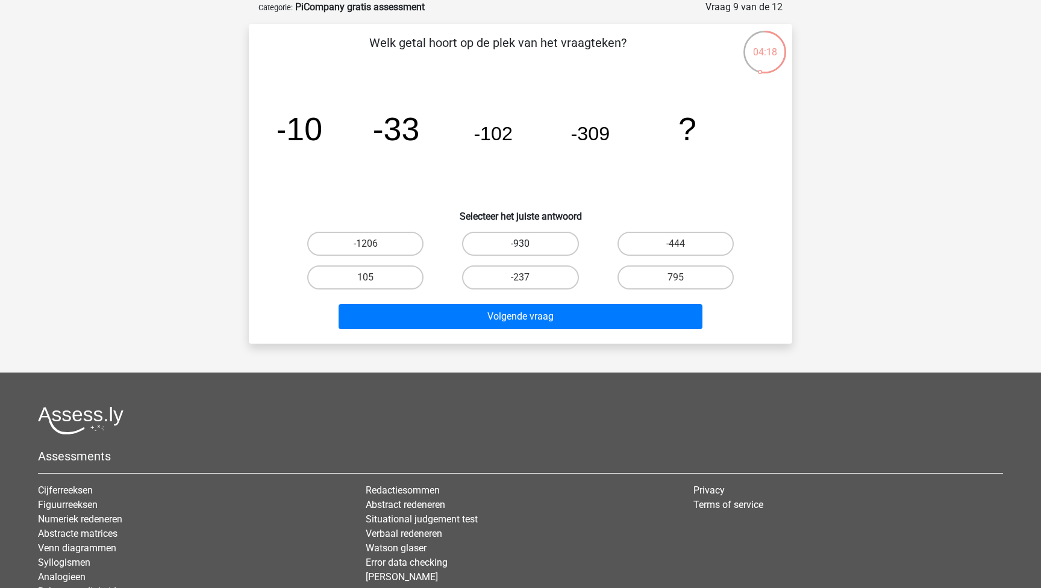
click at [518, 243] on label "-930" at bounding box center [520, 244] width 116 height 24
click at [520, 244] on input "-930" at bounding box center [524, 248] width 8 height 8
radio input "true"
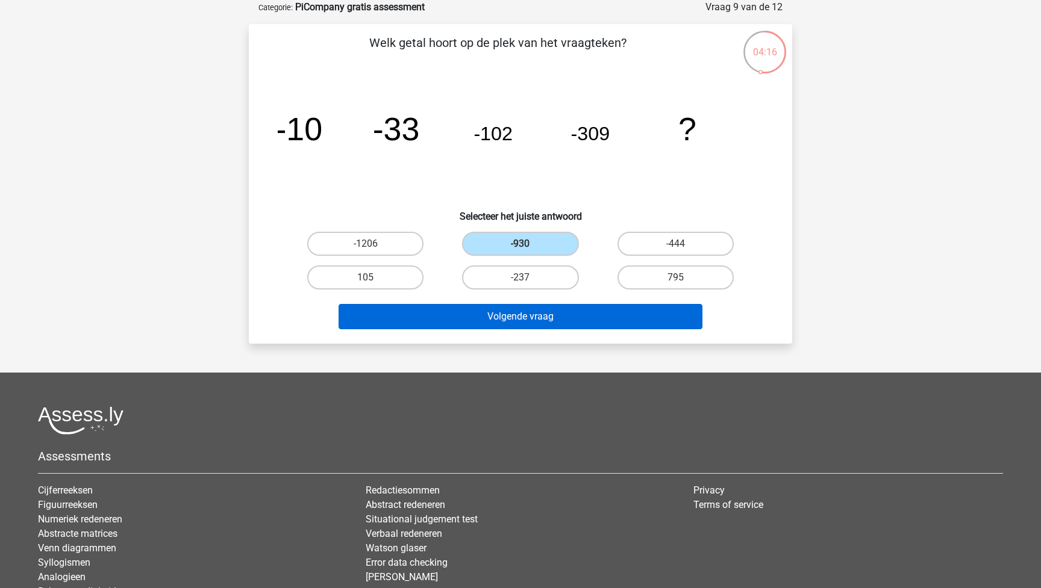
click at [550, 311] on button "Volgende vraag" at bounding box center [520, 316] width 364 height 25
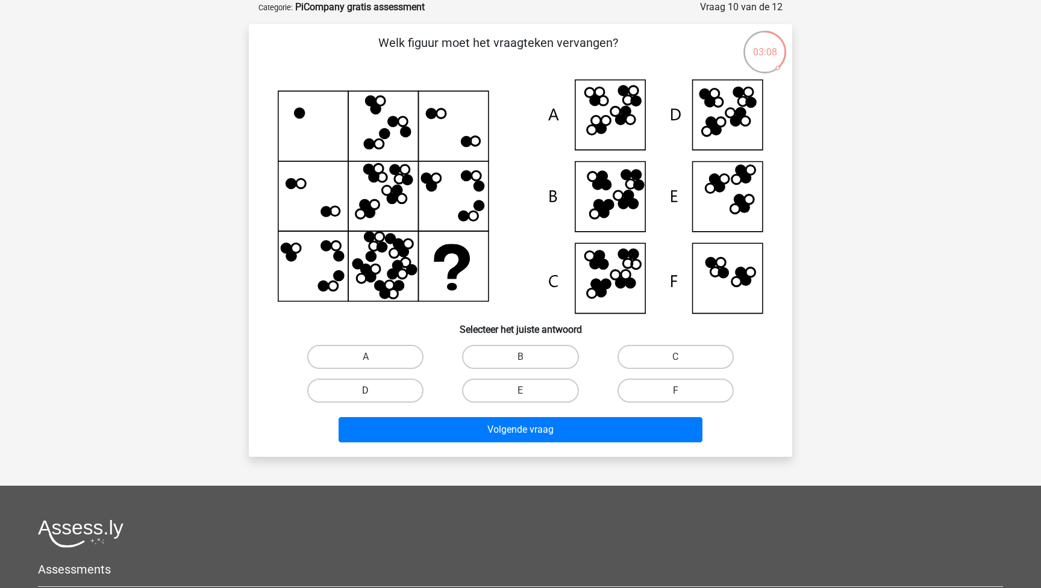
click at [394, 387] on label "D" at bounding box center [365, 391] width 116 height 24
click at [373, 391] on input "D" at bounding box center [370, 395] width 8 height 8
radio input "true"
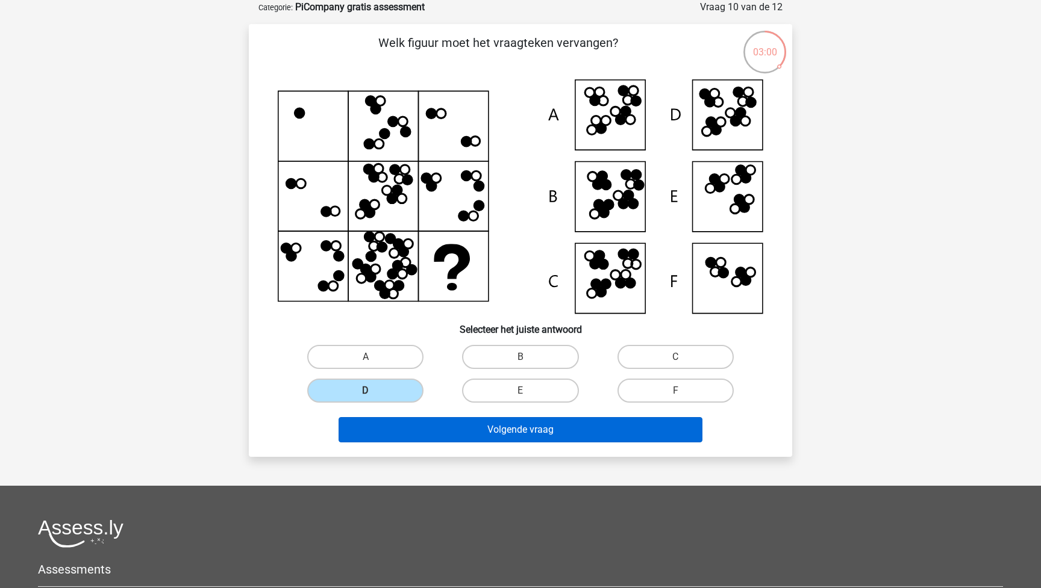
click at [519, 430] on button "Volgende vraag" at bounding box center [520, 429] width 364 height 25
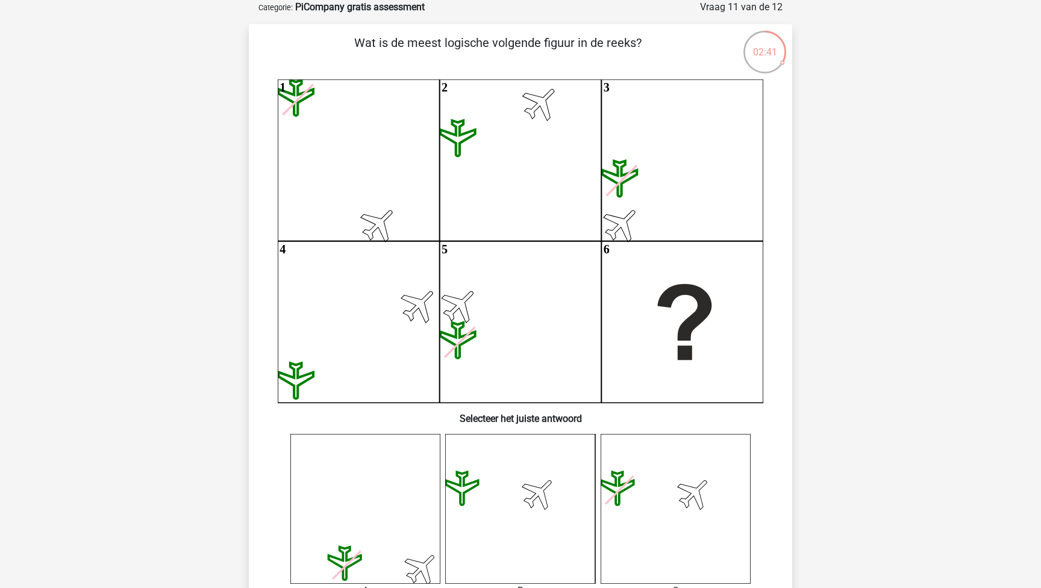
click at [778, 238] on div "Wat is de meest logische volgende figuur in de reeks? 1 2 3 4 5 6 Selecteer het…" at bounding box center [521, 457] width 534 height 846
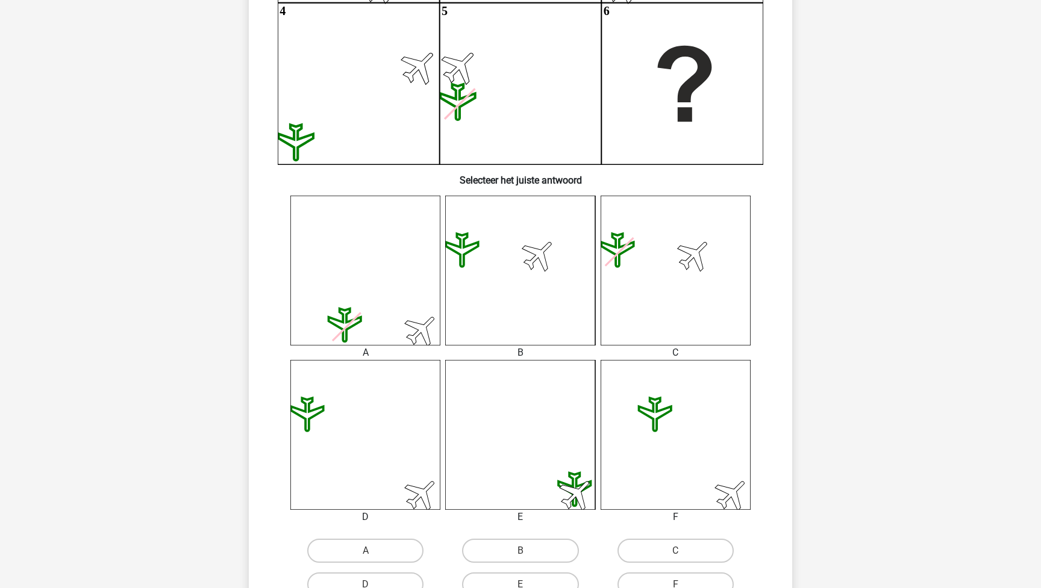
scroll to position [301, 0]
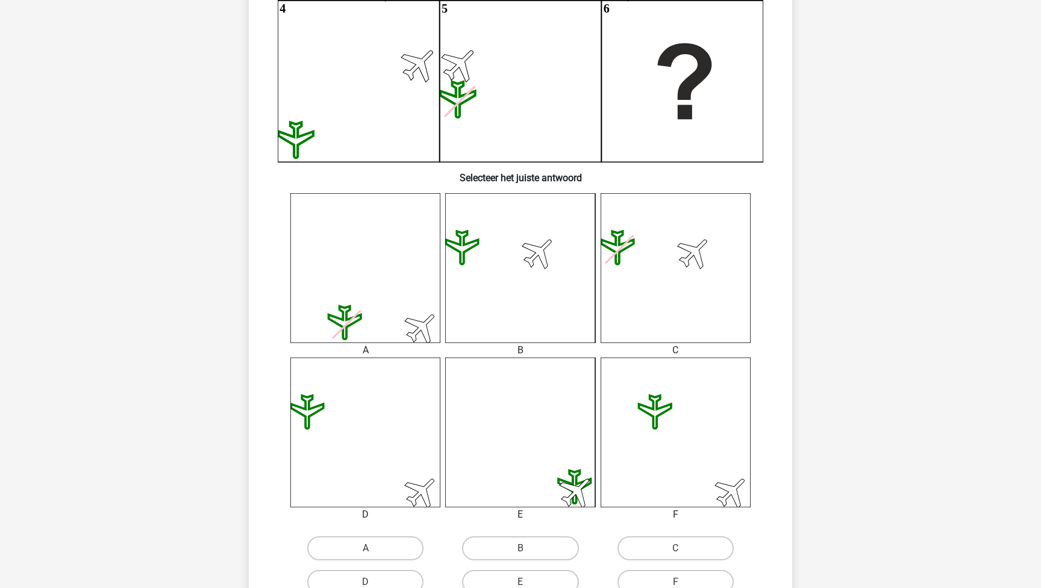
click at [498, 270] on icon at bounding box center [520, 268] width 150 height 150
click at [557, 543] on label "B" at bounding box center [520, 549] width 116 height 24
click at [528, 549] on input "B" at bounding box center [524, 553] width 8 height 8
radio input "true"
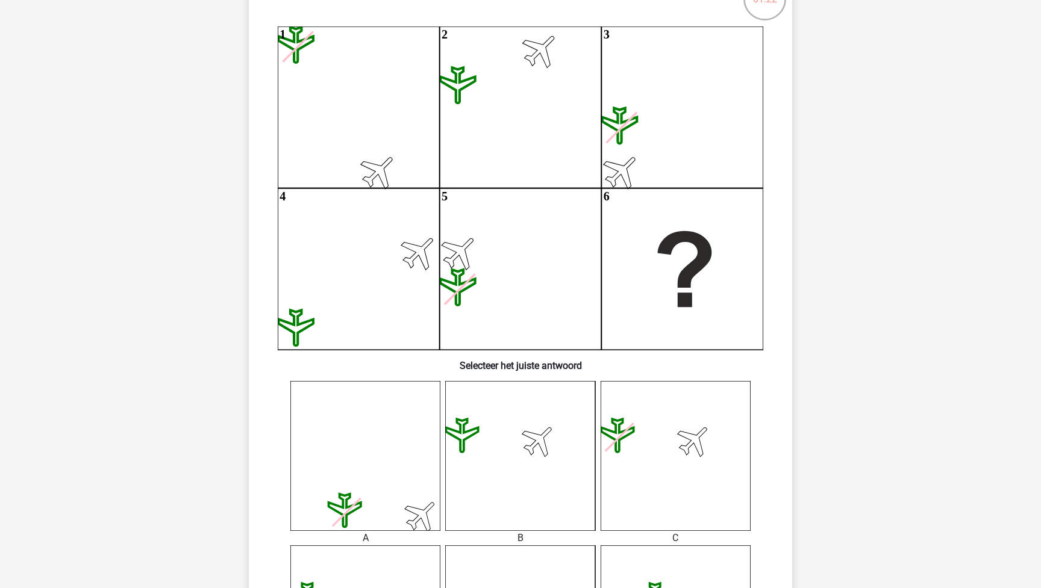
scroll to position [95, 0]
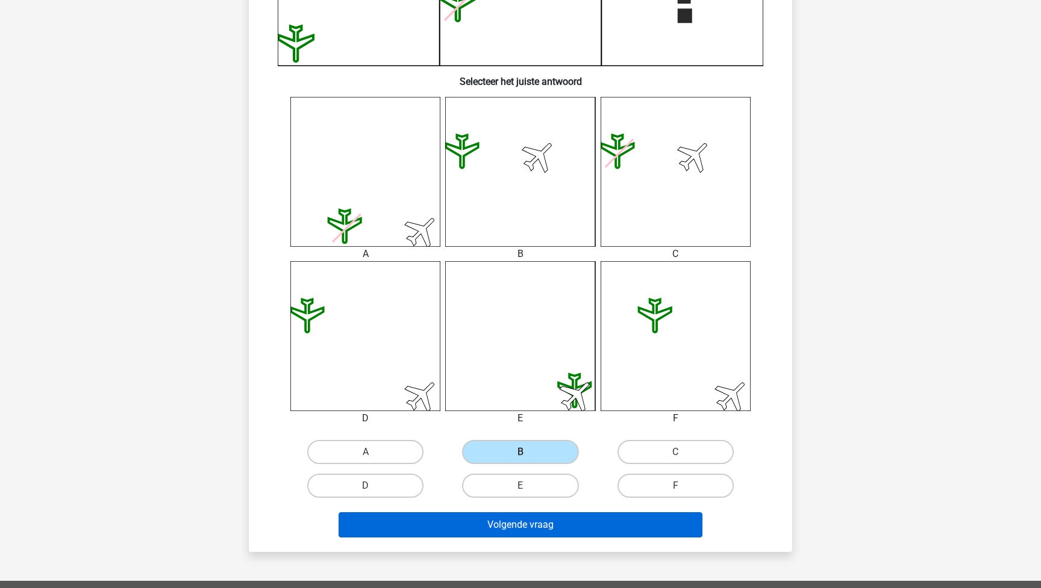
click at [517, 519] on button "Volgende vraag" at bounding box center [520, 525] width 364 height 25
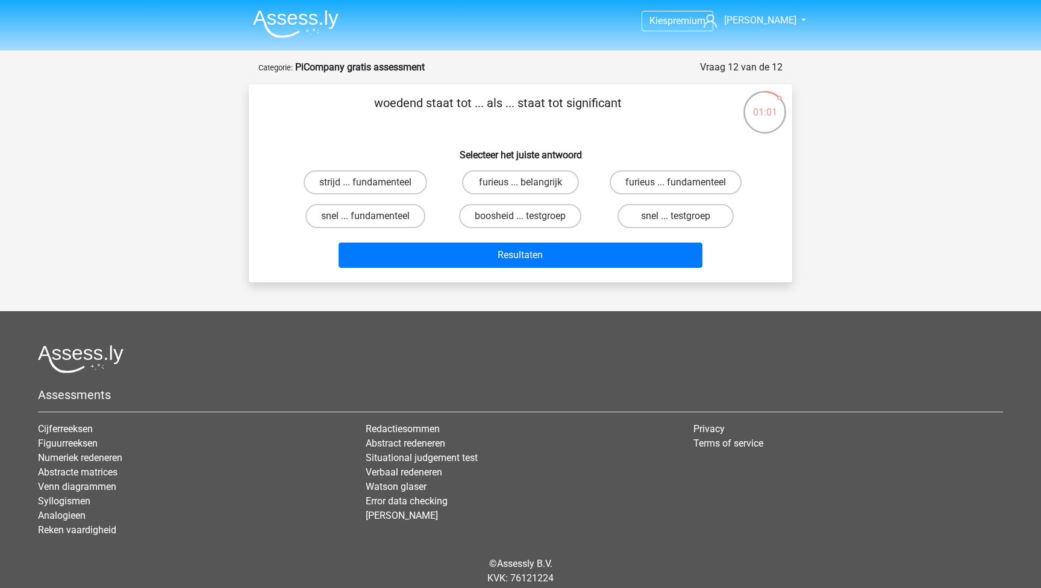
scroll to position [0, 0]
click at [538, 182] on label "furieus ... belangrijk" at bounding box center [520, 182] width 116 height 24
click at [528, 182] on input "furieus ... belangrijk" at bounding box center [524, 186] width 8 height 8
radio input "true"
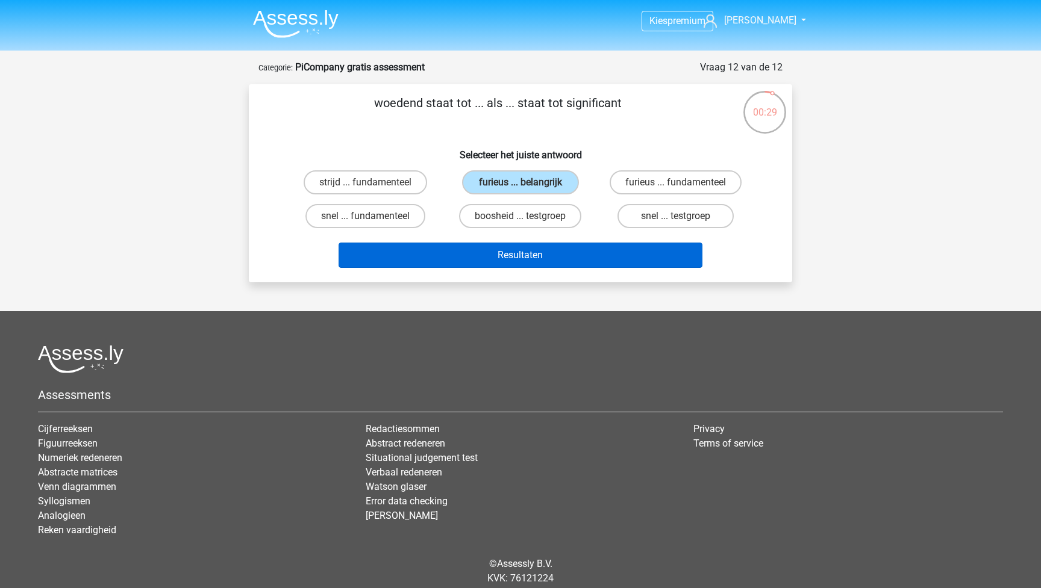
click at [537, 254] on button "Resultaten" at bounding box center [520, 255] width 364 height 25
